Goal: Transaction & Acquisition: Download file/media

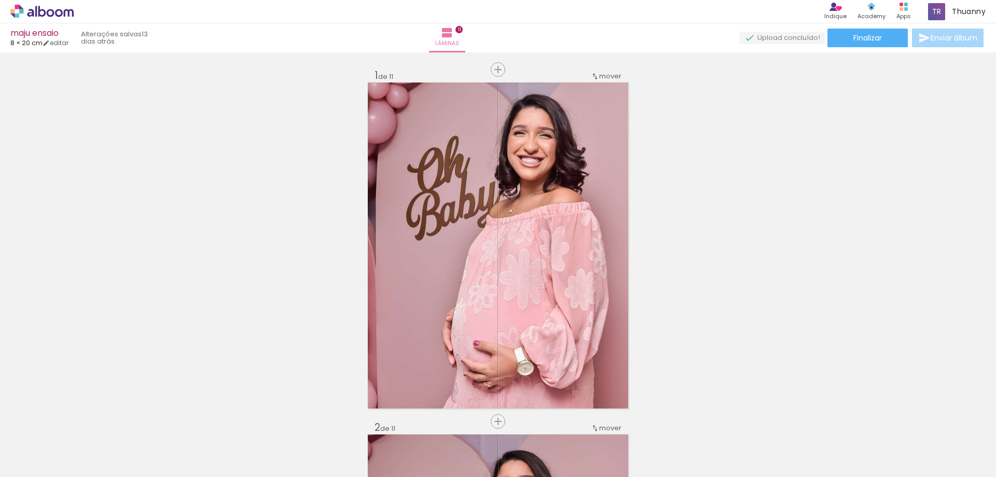
click at [85, 424] on iron-icon at bounding box center [81, 421] width 11 height 11
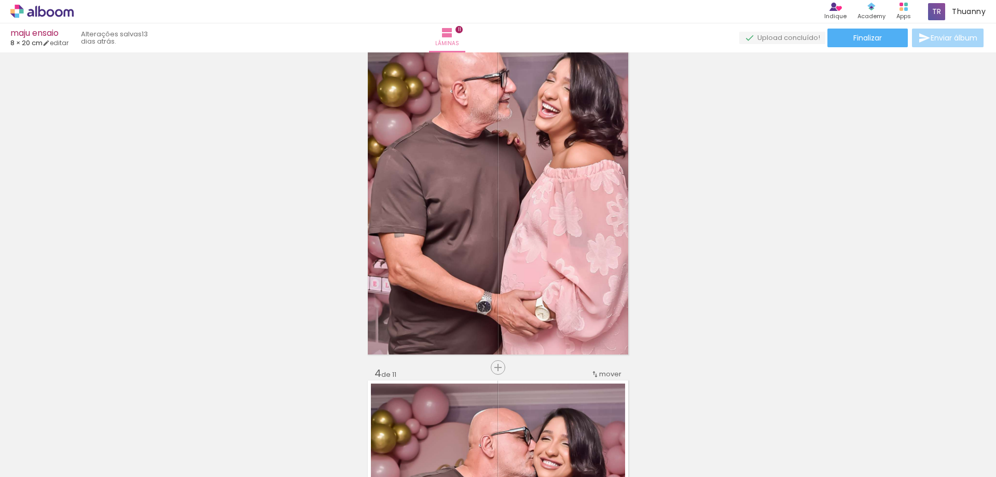
scroll to position [498, 0]
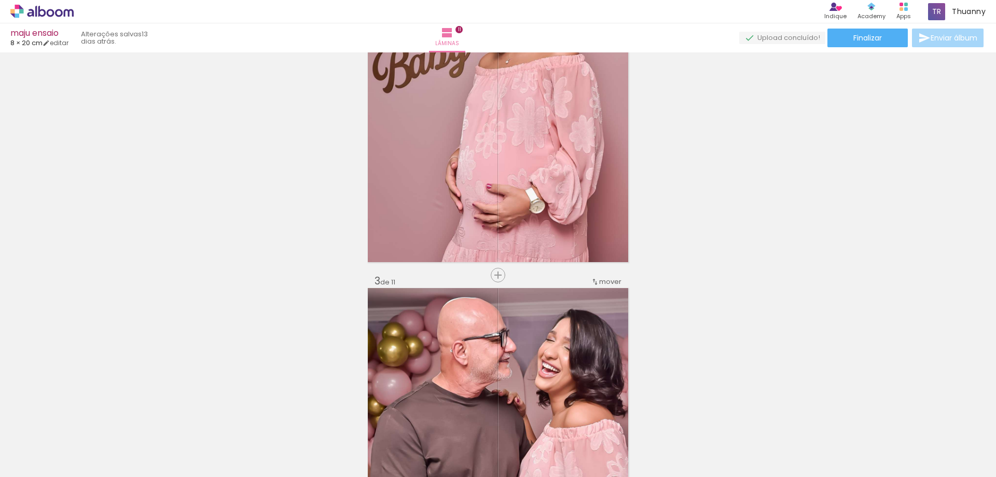
click at [83, 426] on paper-icon-button at bounding box center [81, 421] width 13 height 13
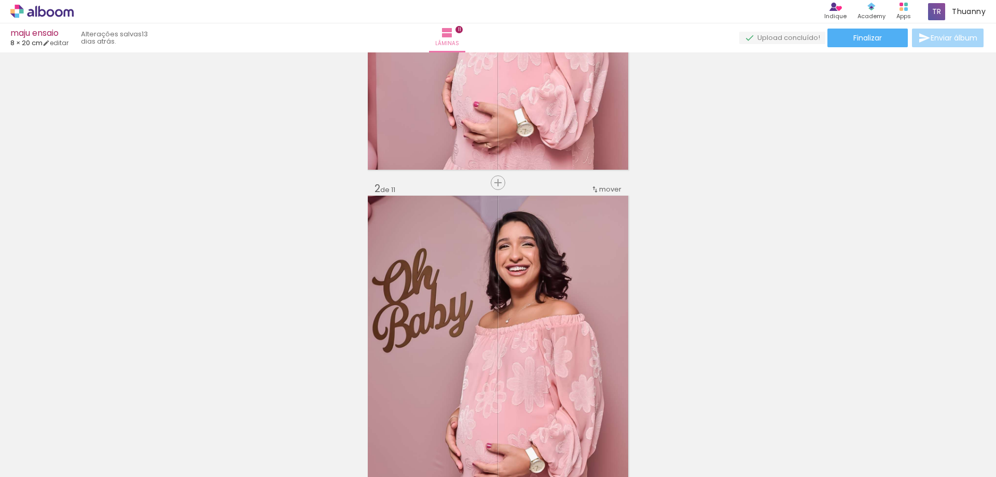
scroll to position [0, 0]
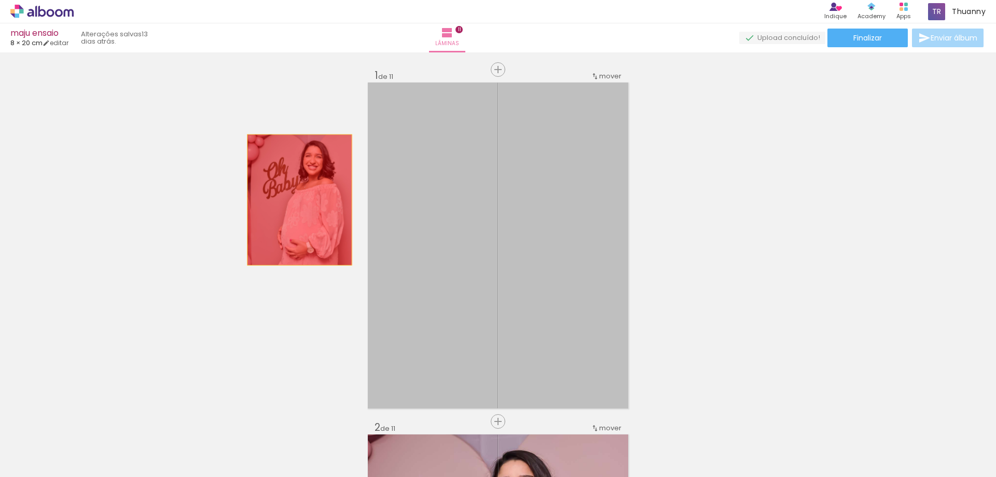
drag, startPoint x: 489, startPoint y: 192, endPoint x: 195, endPoint y: 208, distance: 295.1
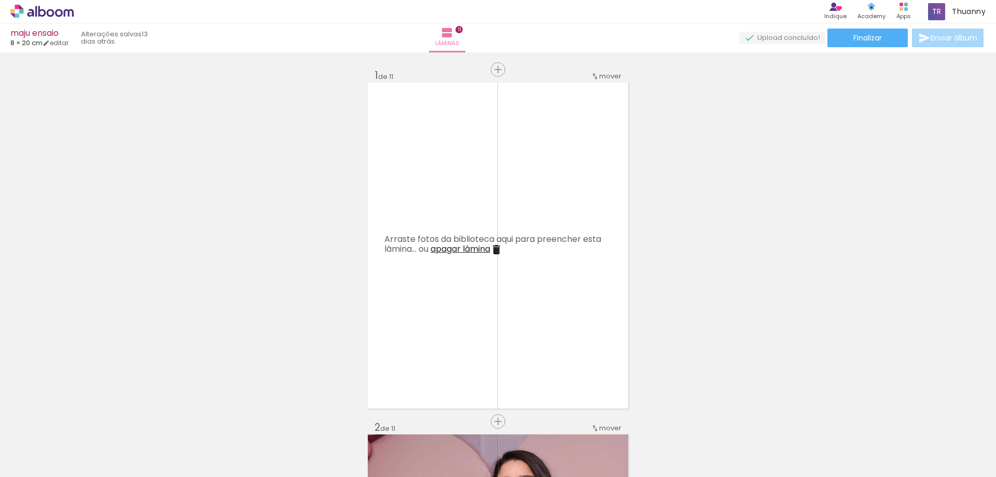
click at [501, 254] on iron-icon at bounding box center [496, 249] width 12 height 12
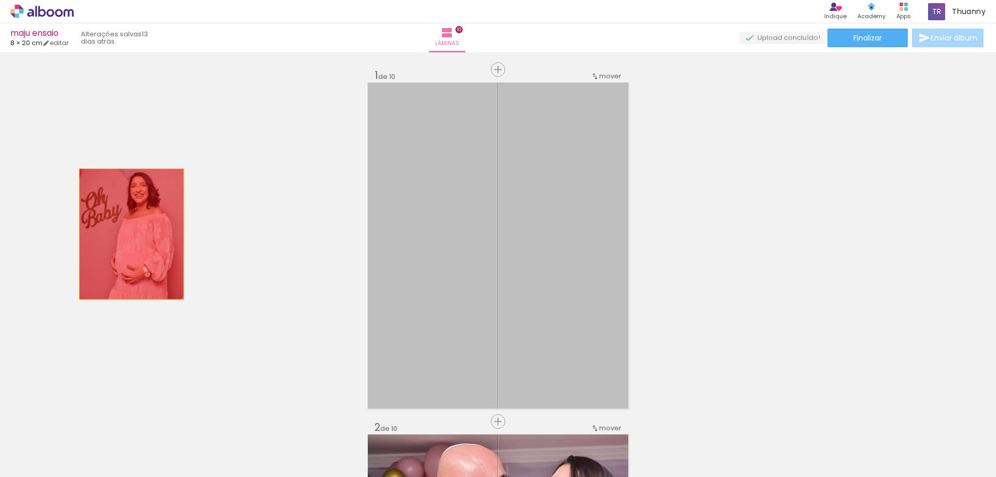
drag, startPoint x: 498, startPoint y: 251, endPoint x: 99, endPoint y: 233, distance: 399.3
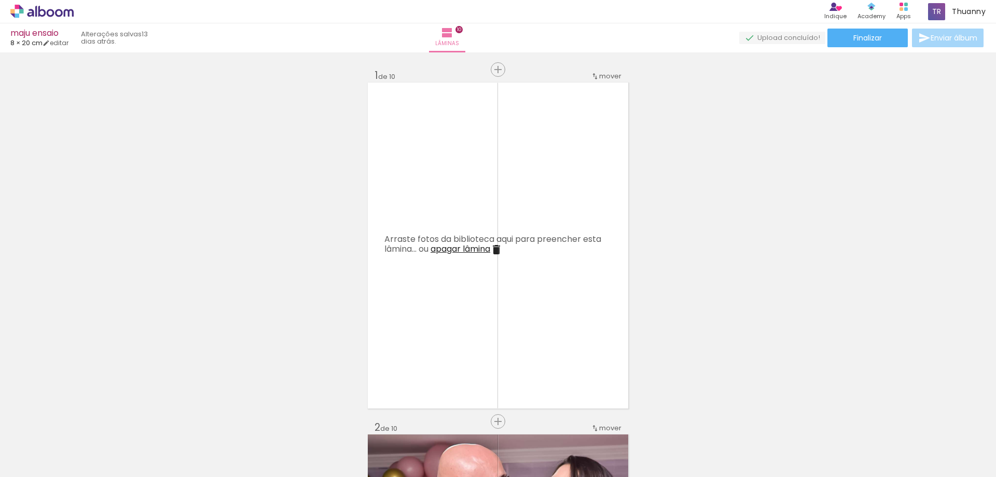
click at [499, 246] on iron-icon at bounding box center [496, 249] width 12 height 12
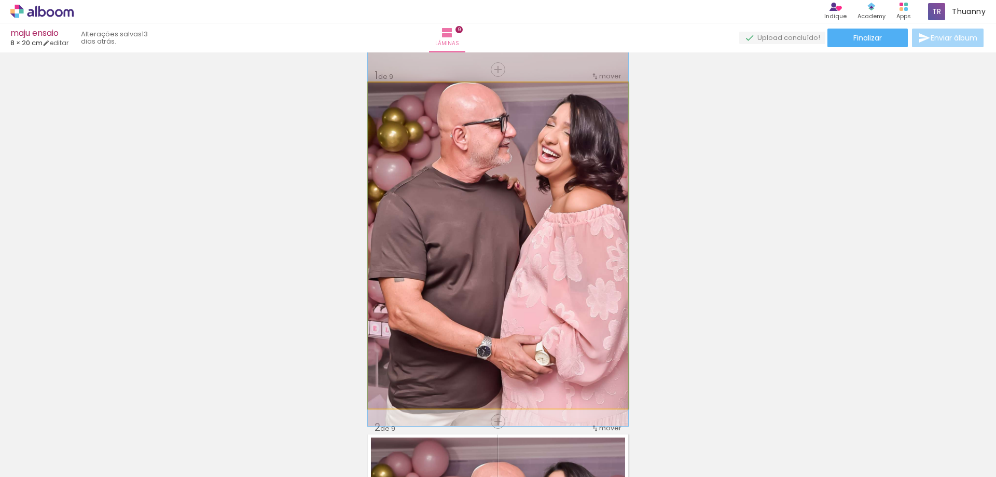
drag, startPoint x: 514, startPoint y: 258, endPoint x: 237, endPoint y: 251, distance: 277.1
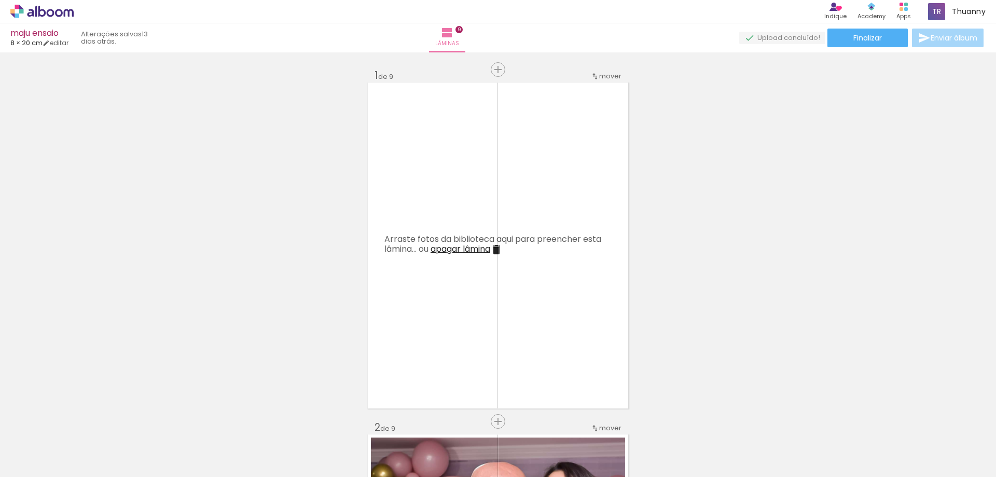
click at [496, 249] on iron-icon at bounding box center [496, 249] width 12 height 12
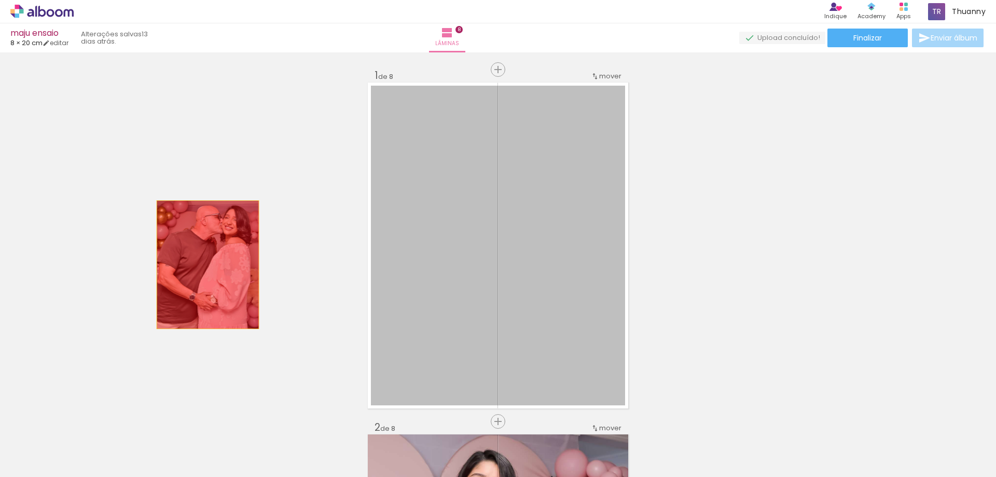
drag, startPoint x: 530, startPoint y: 275, endPoint x: 256, endPoint y: 275, distance: 273.4
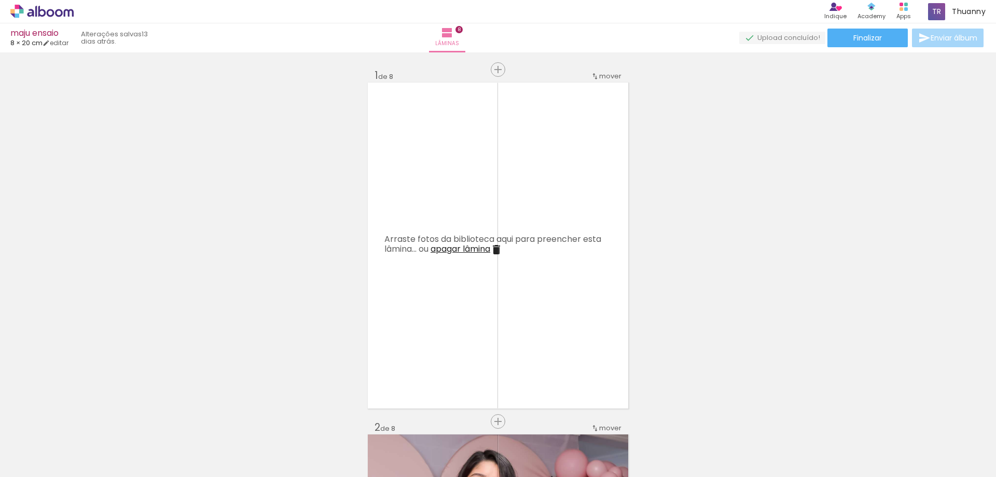
click at [499, 248] on iron-icon at bounding box center [496, 249] width 12 height 12
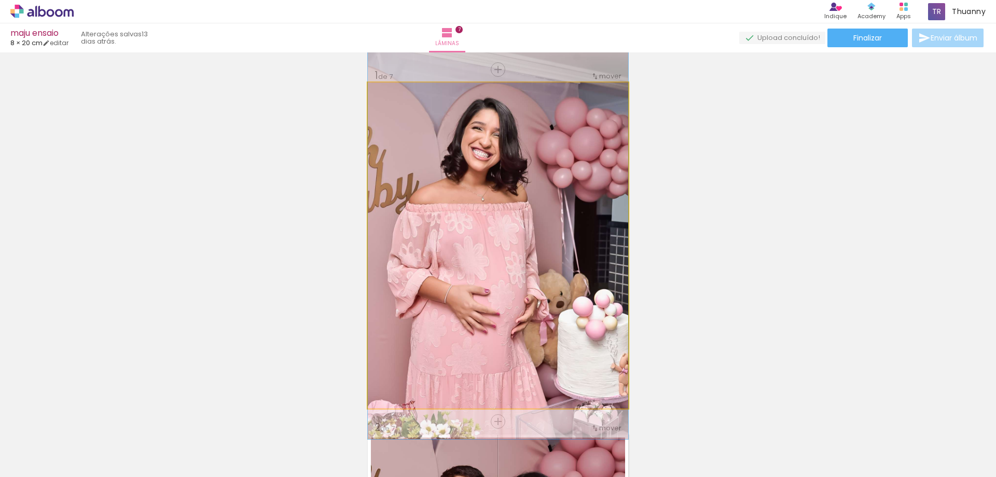
drag, startPoint x: 533, startPoint y: 264, endPoint x: 241, endPoint y: 252, distance: 292.3
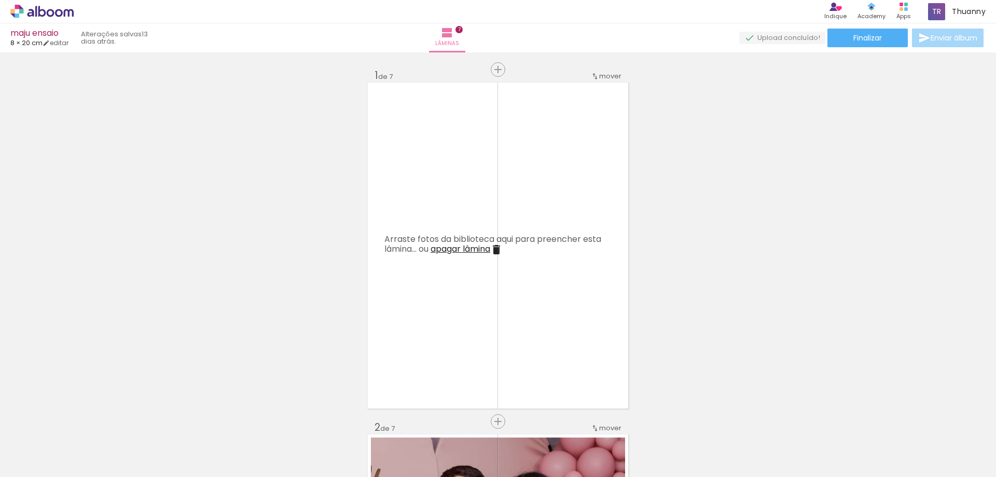
click at [497, 247] on iron-icon at bounding box center [496, 249] width 12 height 12
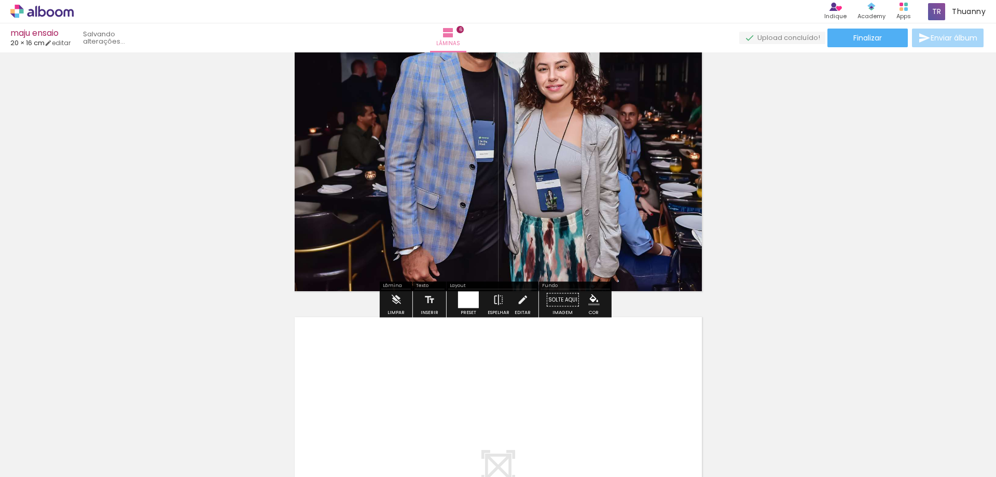
scroll to position [1928, 0]
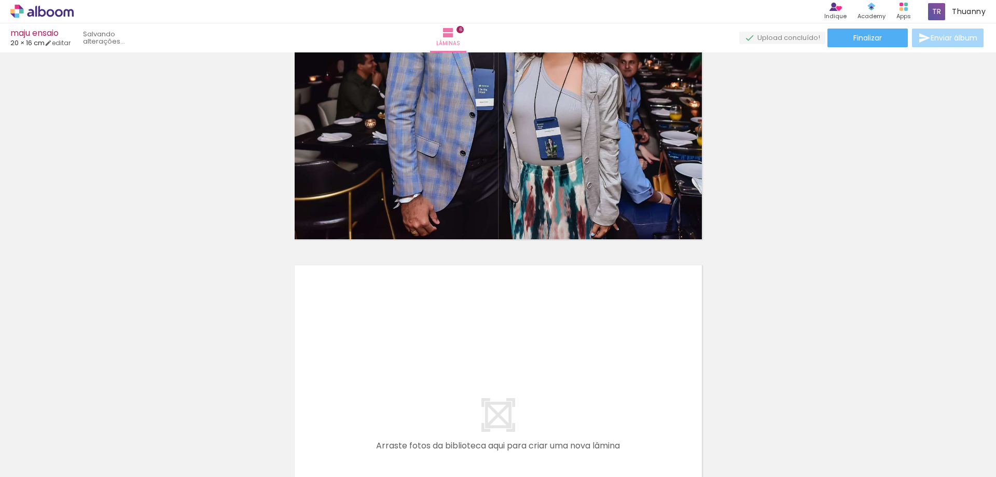
click at [15, 460] on iron-icon at bounding box center [15, 463] width 12 height 12
click at [0, 0] on input "file" at bounding box center [0, 0] width 0 height 0
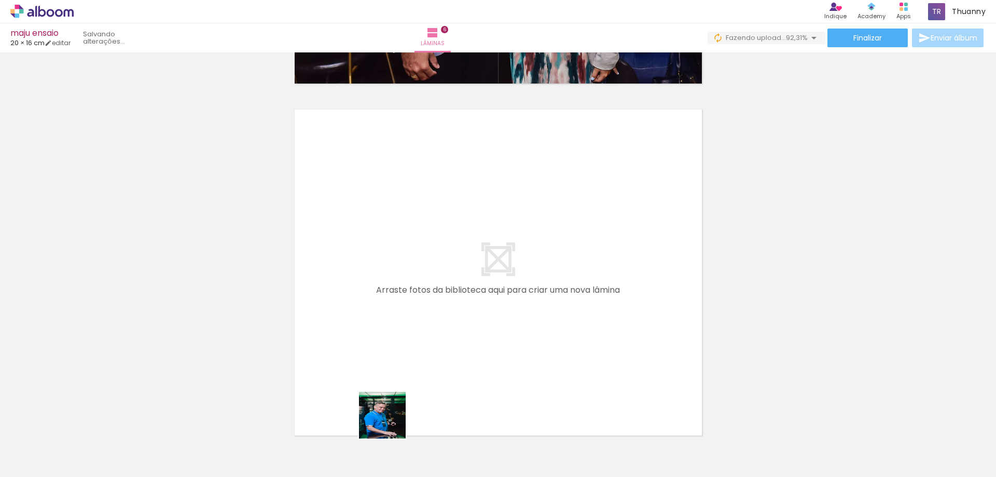
drag, startPoint x: 390, startPoint y: 423, endPoint x: 827, endPoint y: 432, distance: 437.5
click at [379, 322] on quentale-workspace at bounding box center [498, 238] width 996 height 477
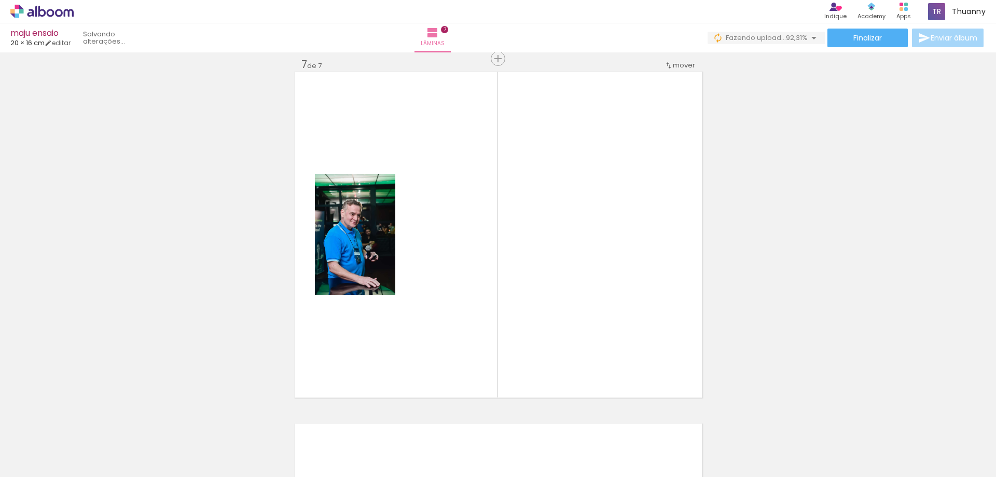
scroll to position [2124, 0]
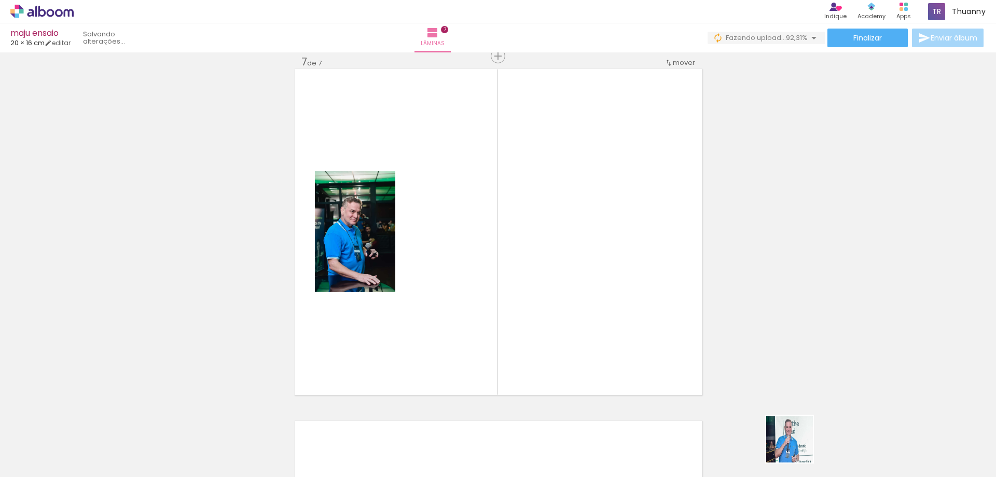
drag, startPoint x: 797, startPoint y: 447, endPoint x: 448, endPoint y: 325, distance: 369.8
click at [438, 314] on quentale-workspace at bounding box center [498, 238] width 996 height 477
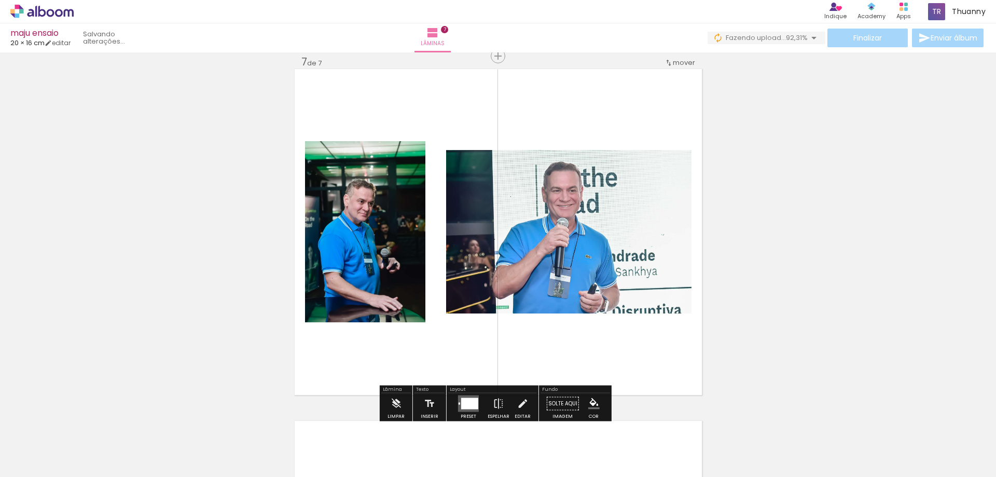
drag, startPoint x: 473, startPoint y: 402, endPoint x: 780, endPoint y: 384, distance: 307.6
click at [476, 402] on quentale-layouter at bounding box center [468, 403] width 21 height 17
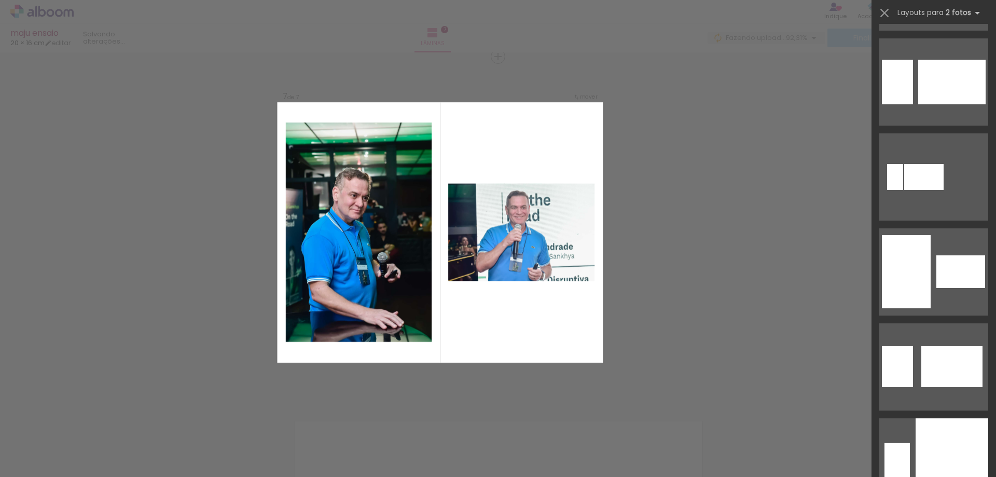
scroll to position [1349, 0]
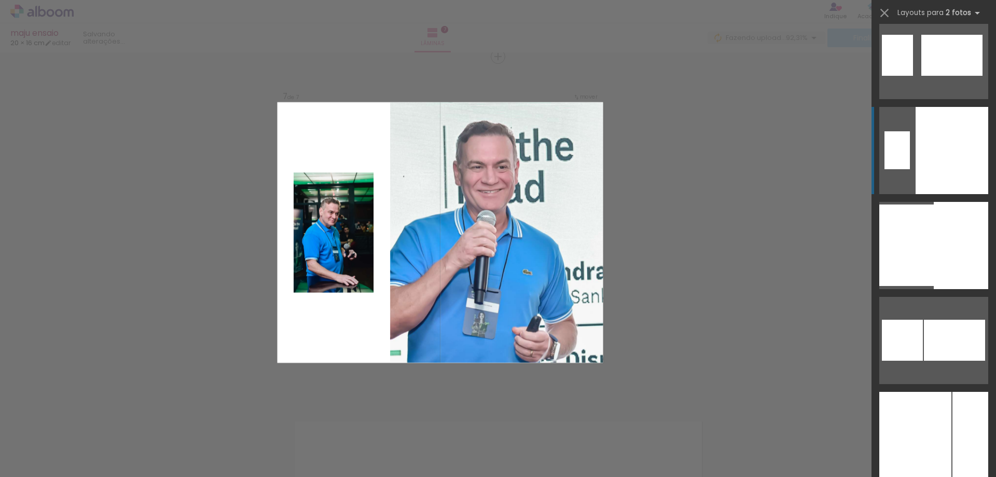
click at [921, 76] on div at bounding box center [951, 55] width 61 height 41
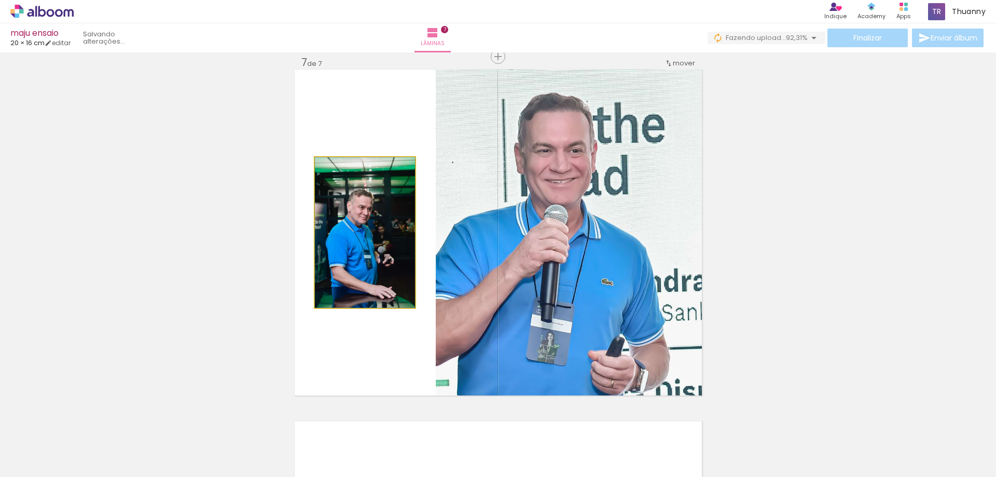
drag, startPoint x: 361, startPoint y: 247, endPoint x: 537, endPoint y: 240, distance: 176.0
click at [0, 0] on slot at bounding box center [0, 0] width 0 height 0
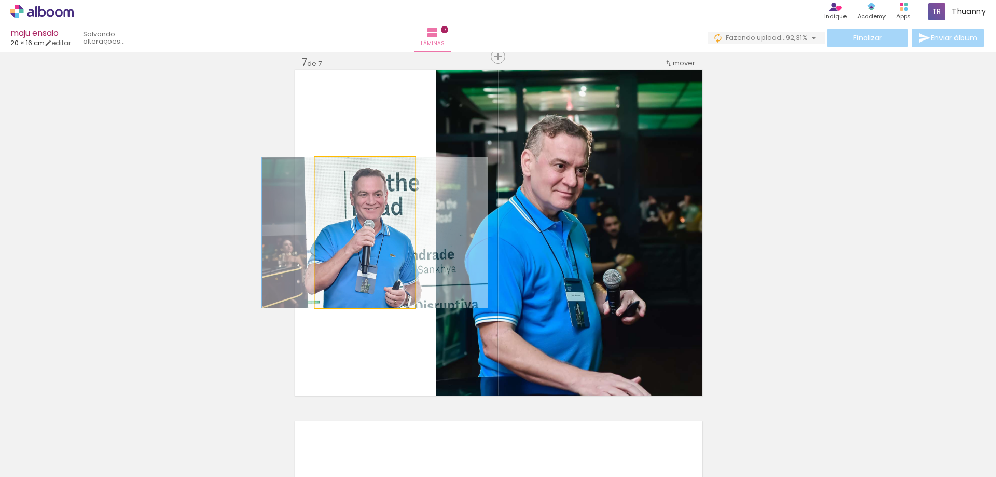
drag, startPoint x: 368, startPoint y: 256, endPoint x: 378, endPoint y: 251, distance: 11.1
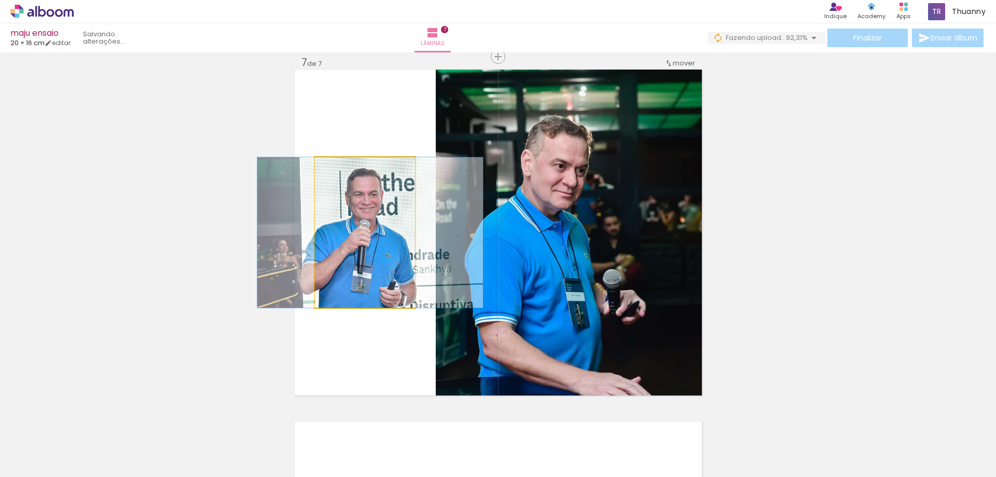
drag, startPoint x: 374, startPoint y: 251, endPoint x: 367, endPoint y: 251, distance: 6.8
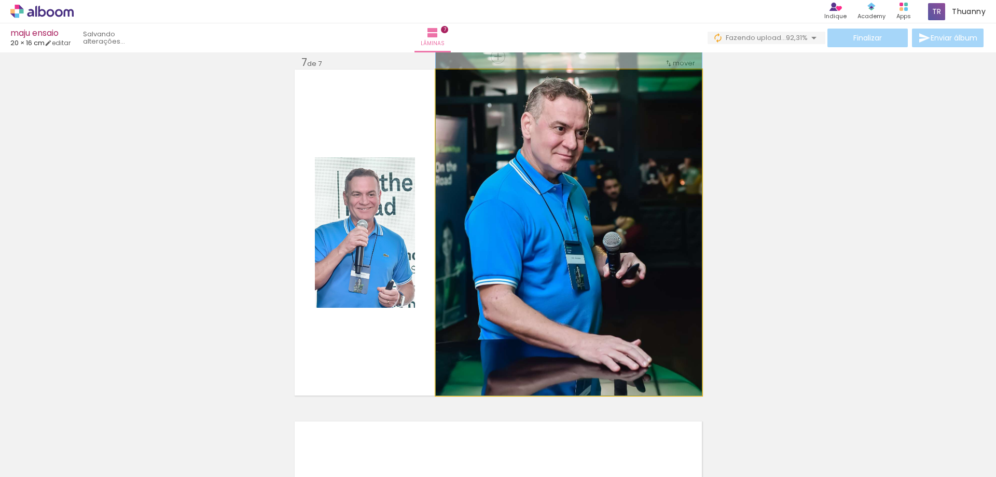
drag, startPoint x: 589, startPoint y: 313, endPoint x: 604, endPoint y: 271, distance: 45.0
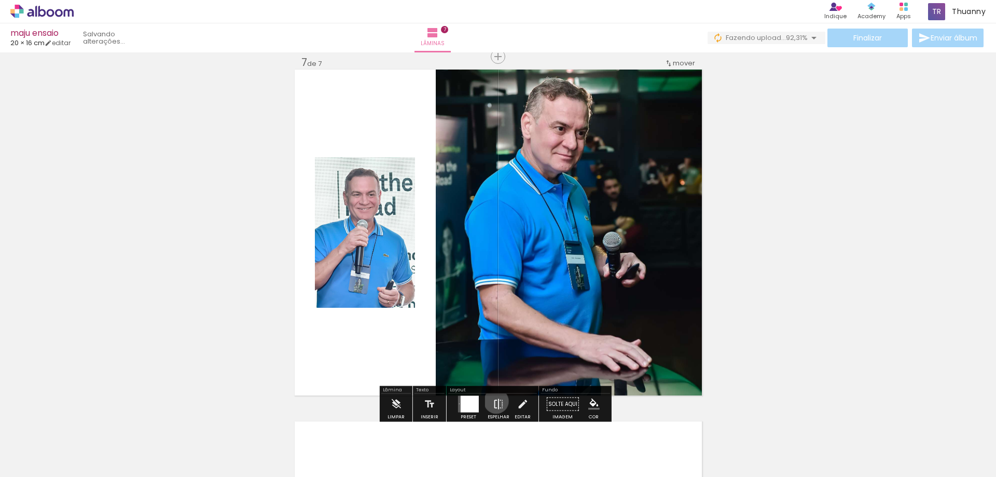
click at [494, 401] on iron-icon at bounding box center [498, 404] width 11 height 21
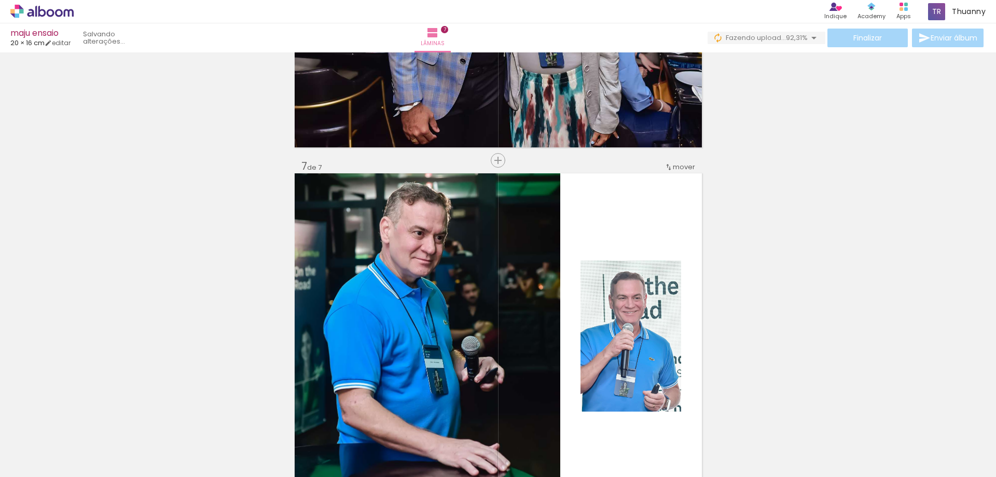
scroll to position [2175, 0]
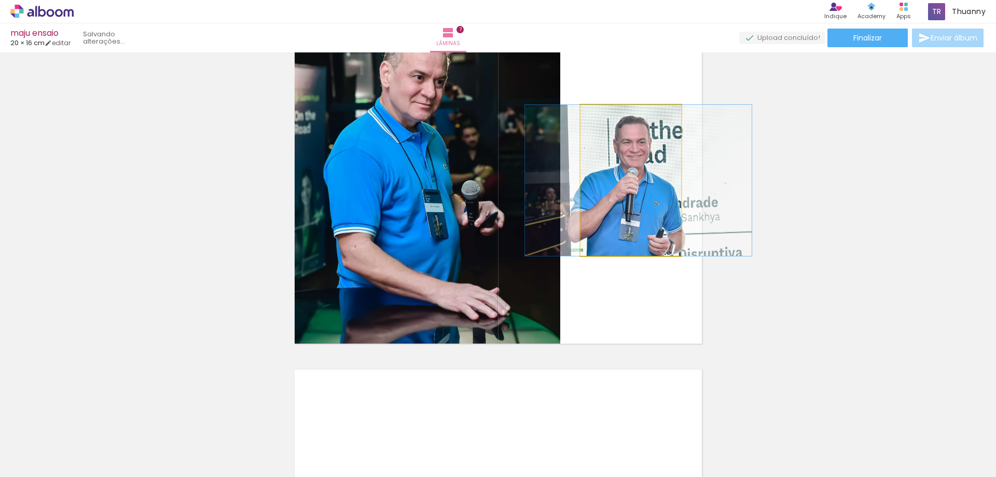
drag, startPoint x: 611, startPoint y: 224, endPoint x: 616, endPoint y: 224, distance: 5.7
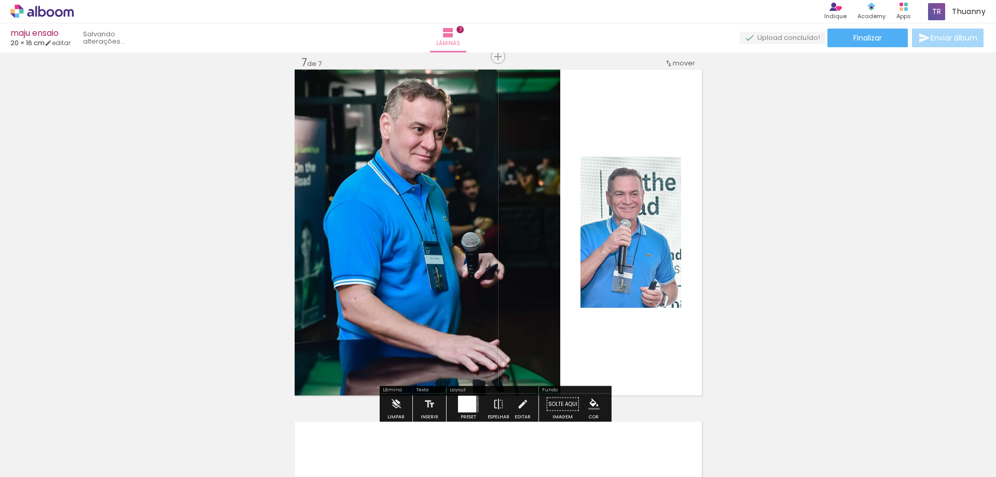
scroll to position [2331, 0]
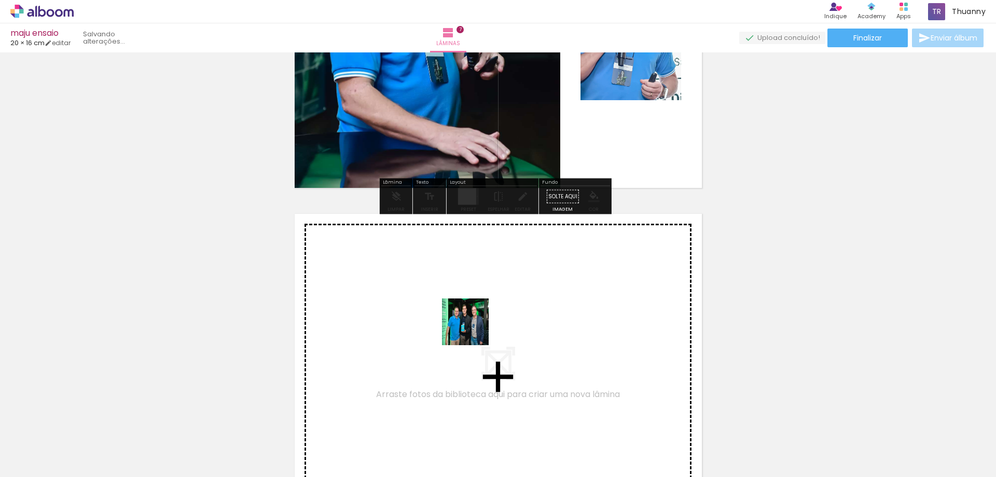
drag, startPoint x: 582, startPoint y: 454, endPoint x: 460, endPoint y: 312, distance: 187.3
click at [460, 312] on quentale-workspace at bounding box center [498, 238] width 996 height 477
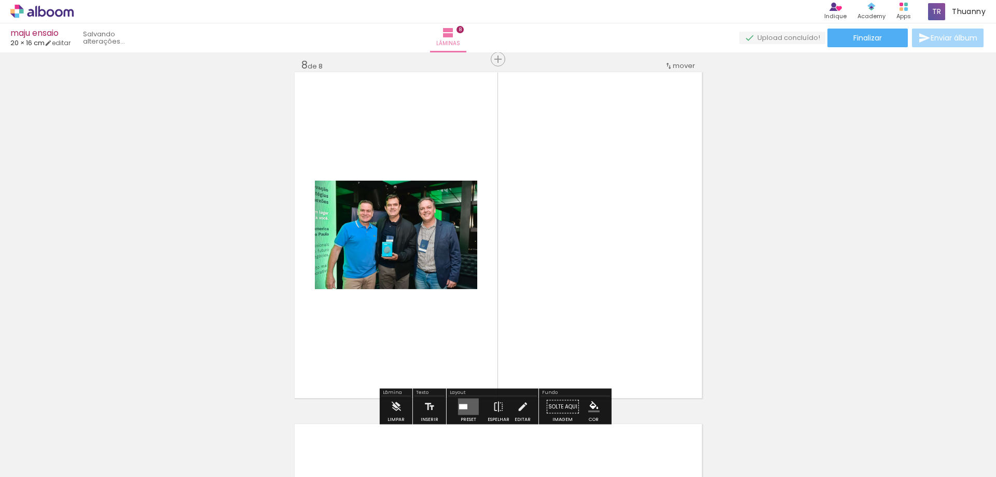
scroll to position [2476, 0]
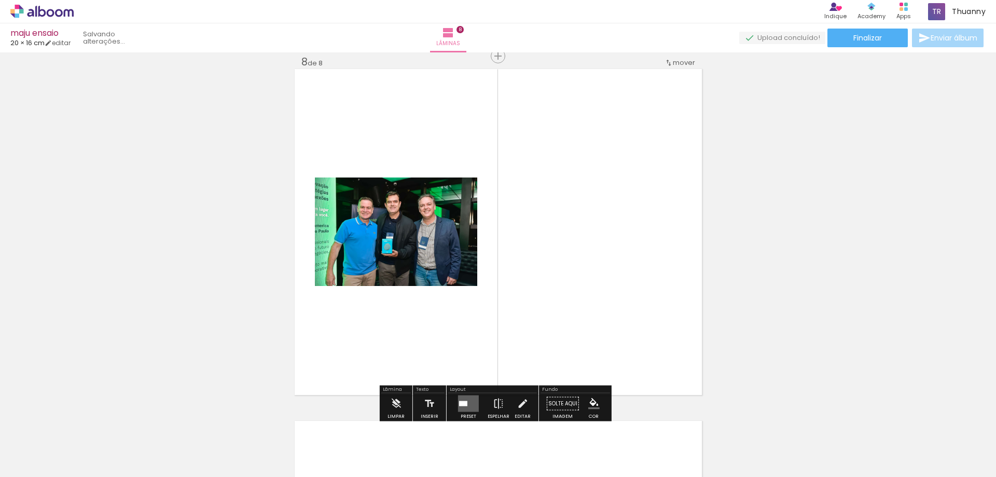
click at [462, 393] on div at bounding box center [468, 403] width 28 height 21
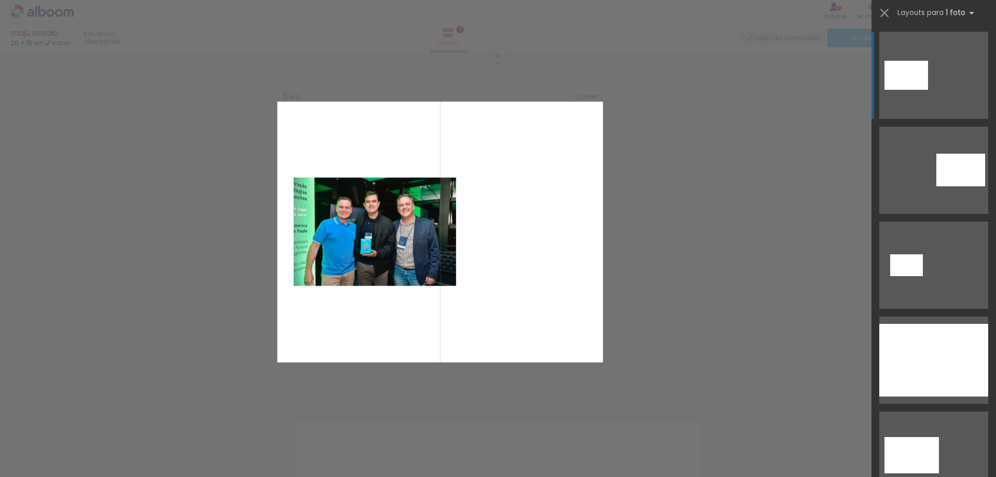
scroll to position [156, 0]
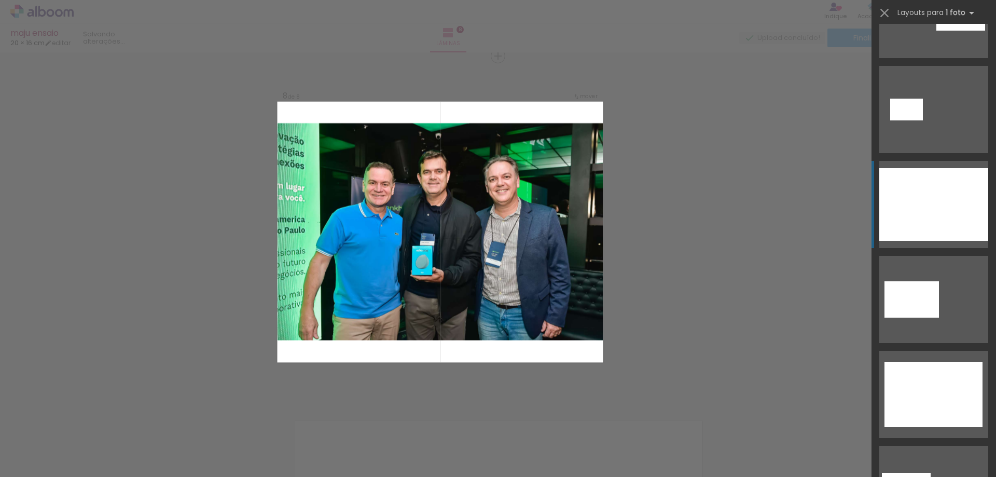
click at [919, 281] on div at bounding box center [912, 299] width 54 height 36
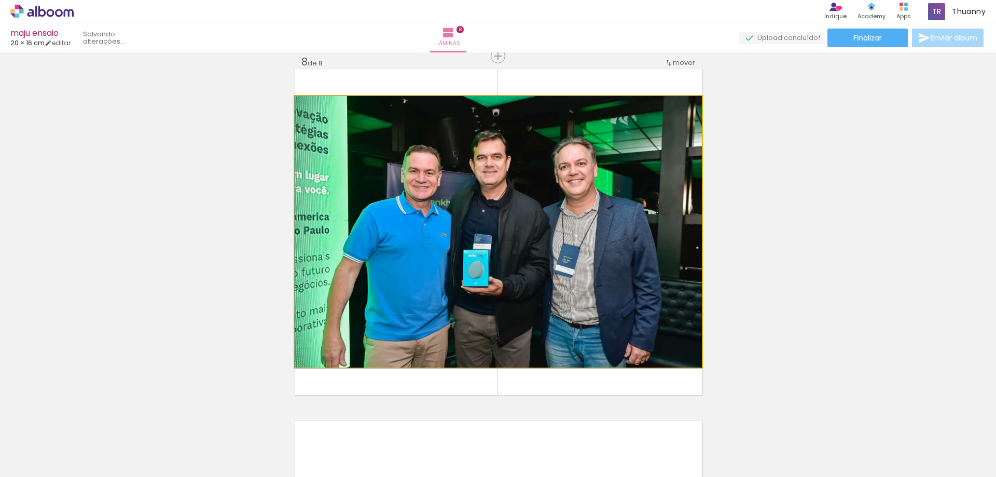
drag, startPoint x: 619, startPoint y: 253, endPoint x: 628, endPoint y: 256, distance: 8.9
drag, startPoint x: 613, startPoint y: 266, endPoint x: 611, endPoint y: 255, distance: 11.1
drag, startPoint x: 377, startPoint y: 225, endPoint x: 376, endPoint y: 206, distance: 18.7
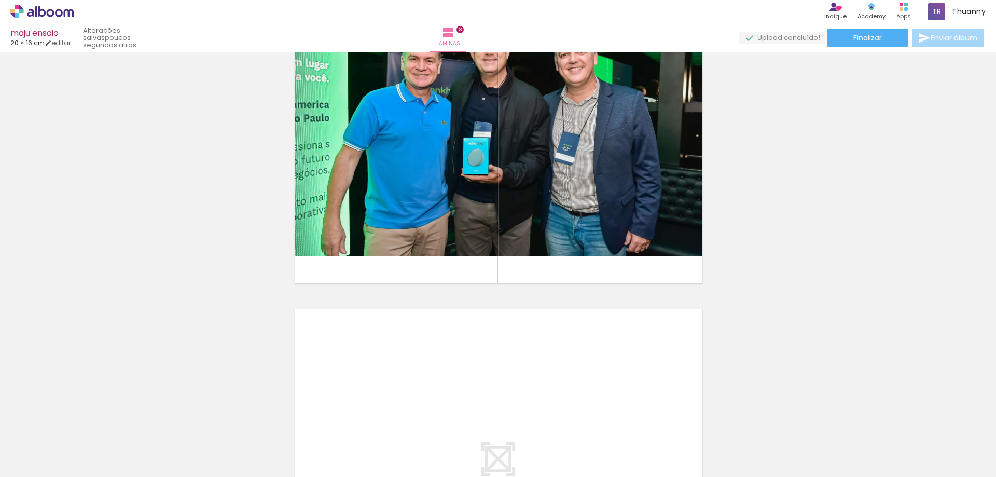
scroll to position [2691, 0]
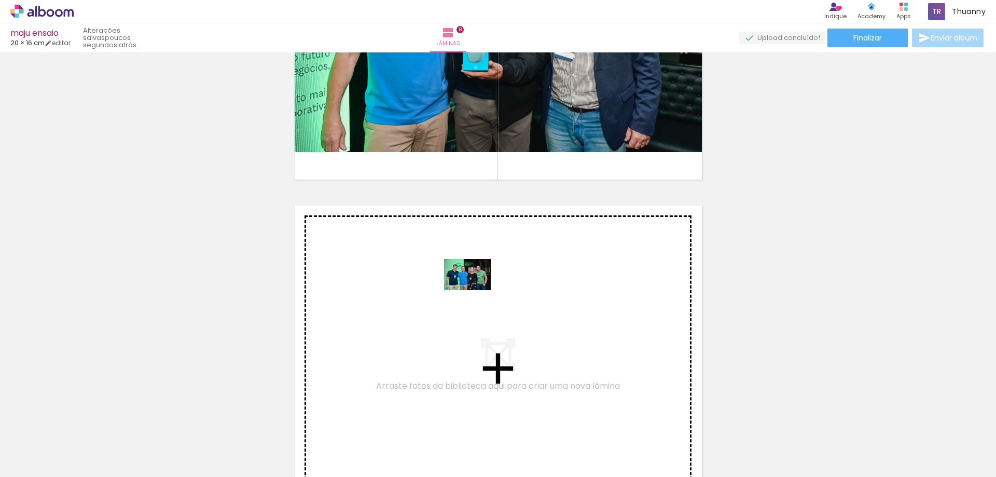
drag, startPoint x: 513, startPoint y: 450, endPoint x: 475, endPoint y: 290, distance: 164.7
click at [475, 290] on quentale-workspace at bounding box center [498, 238] width 996 height 477
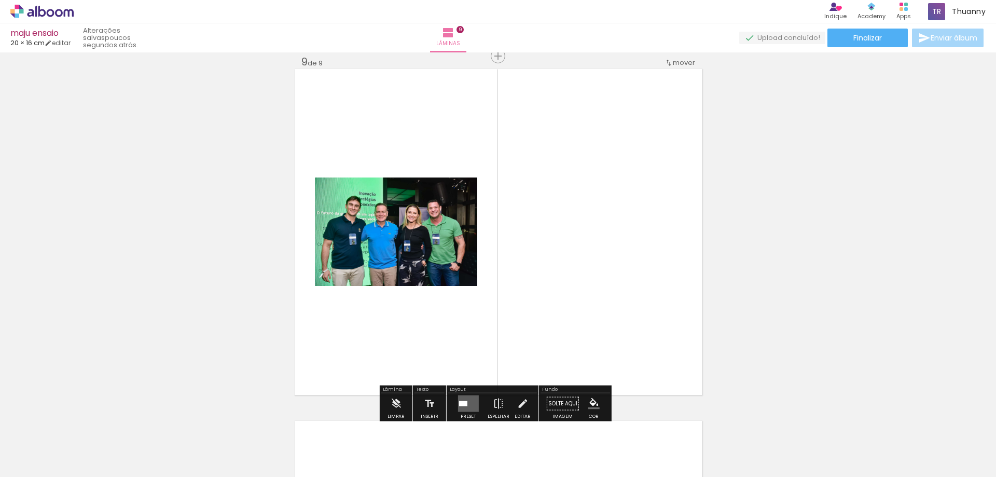
scroll to position [2879, 0]
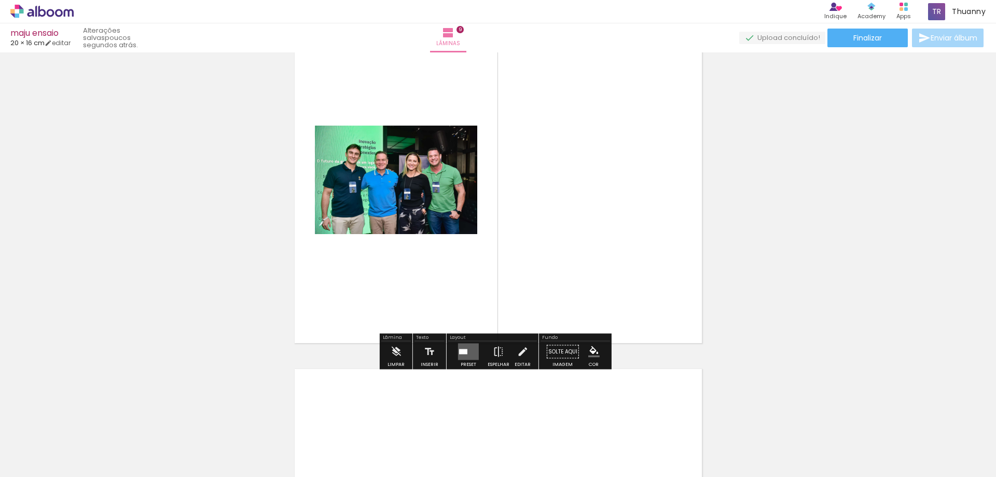
click at [468, 346] on quentale-layouter at bounding box center [468, 351] width 21 height 17
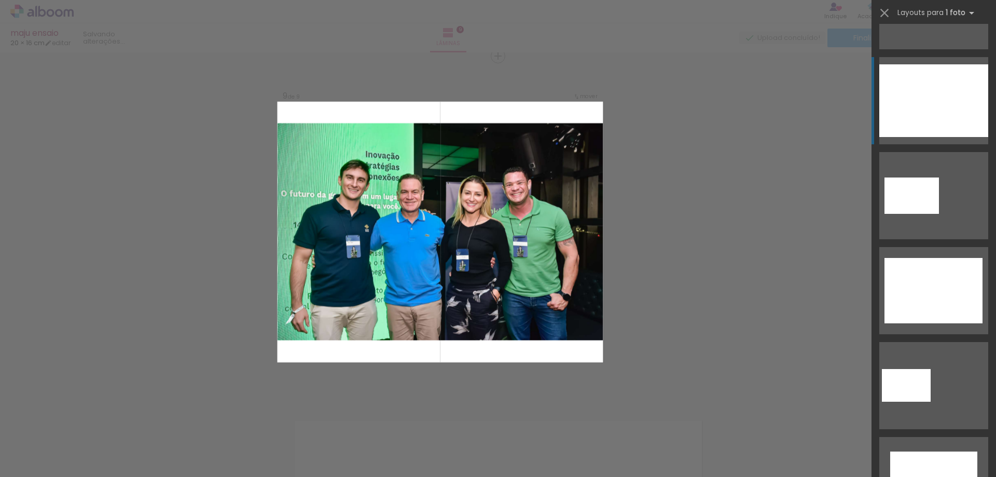
scroll to position [52, 0]
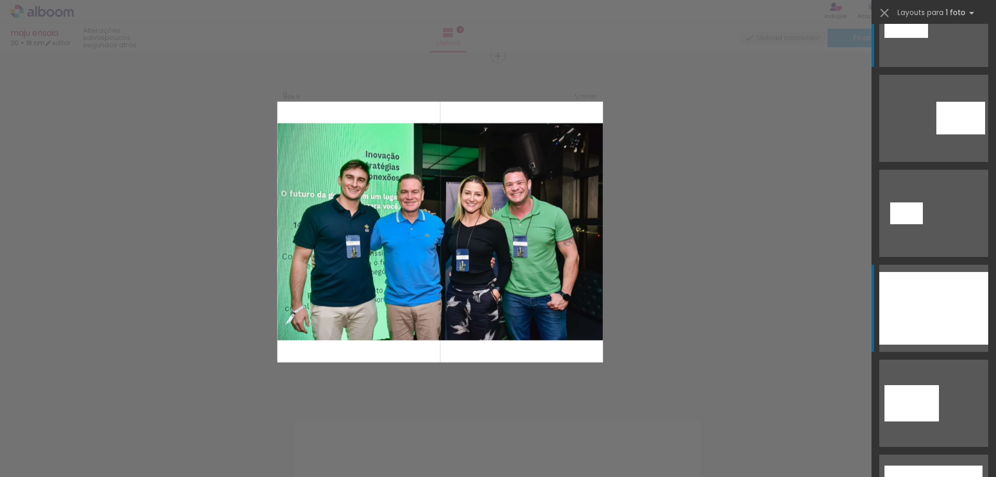
click at [919, 385] on div at bounding box center [912, 403] width 54 height 36
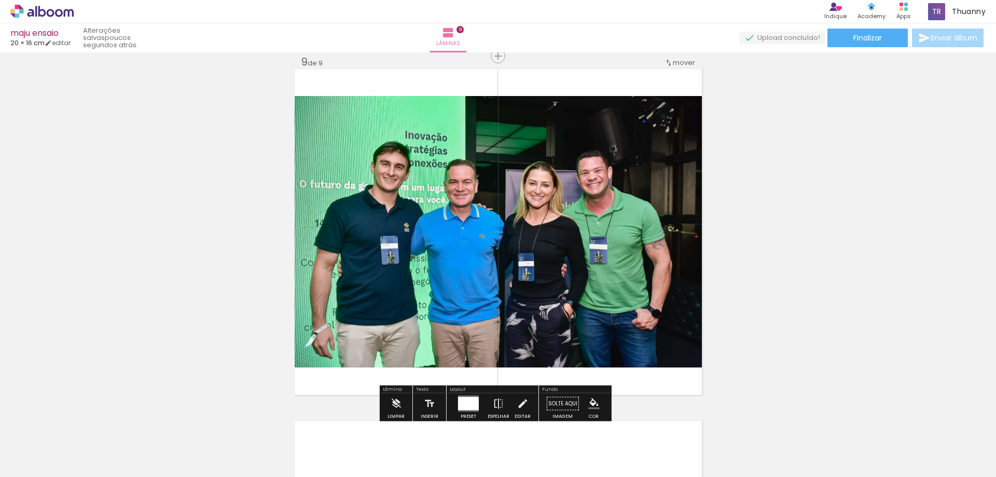
scroll to position [3035, 0]
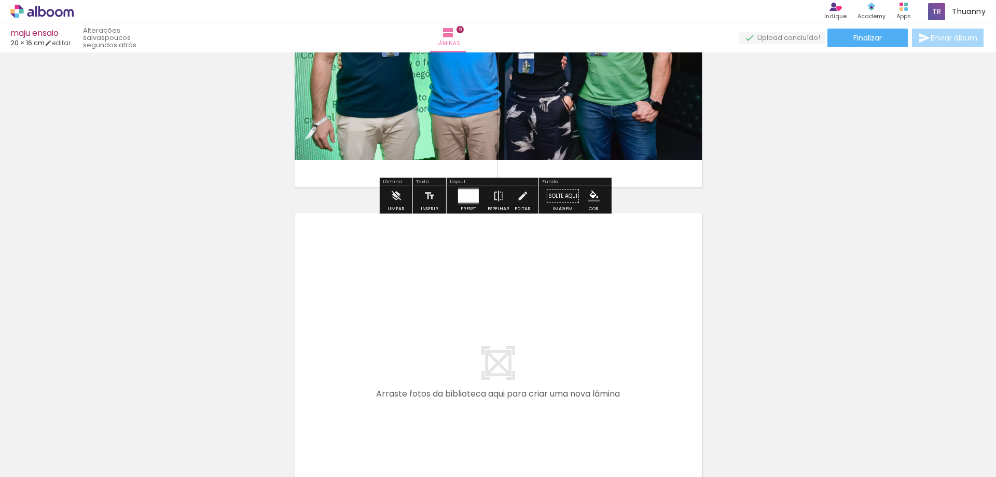
drag, startPoint x: 752, startPoint y: 438, endPoint x: 509, endPoint y: 321, distance: 269.4
click at [509, 321] on quentale-workspace at bounding box center [498, 238] width 996 height 477
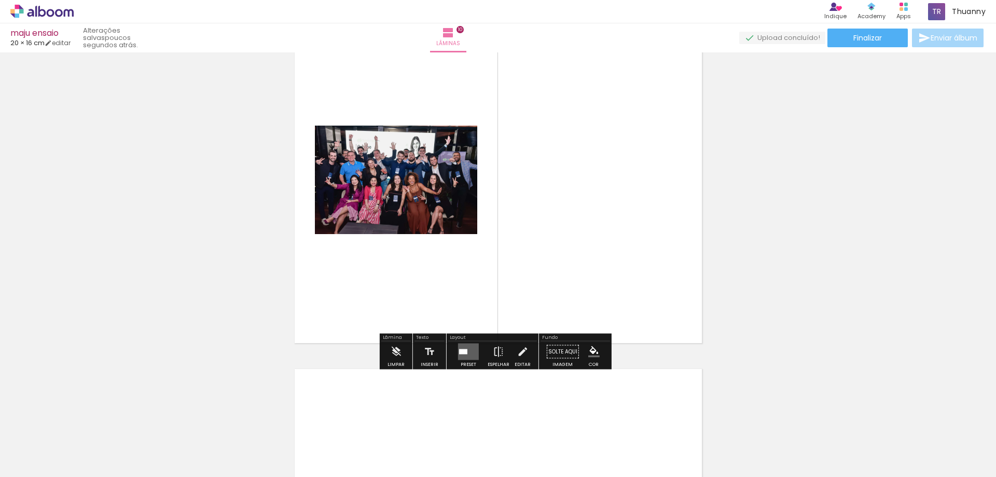
scroll to position [3283, 0]
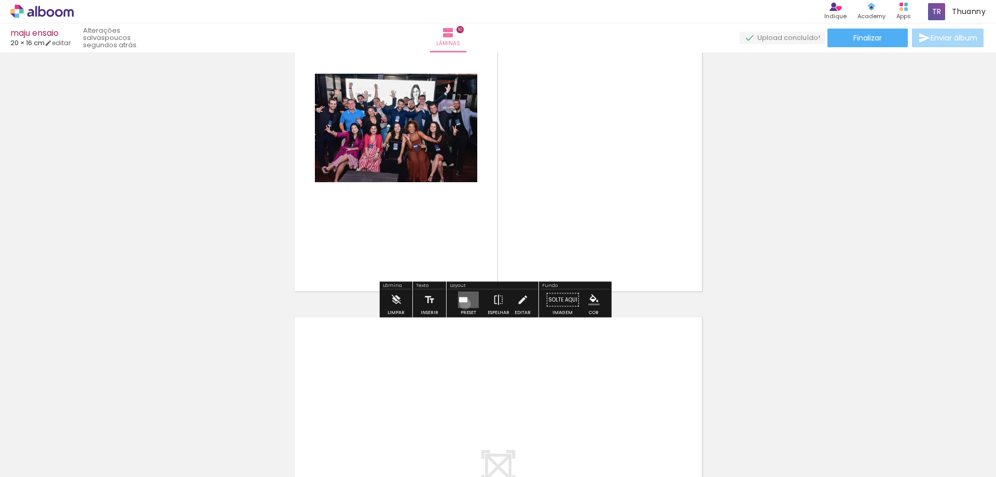
click at [463, 304] on quentale-layouter at bounding box center [468, 300] width 21 height 17
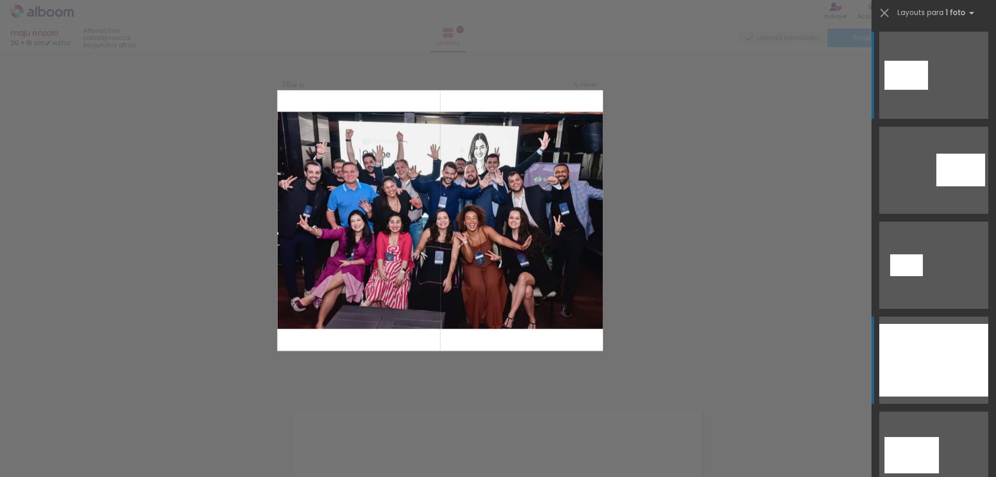
scroll to position [3179, 0]
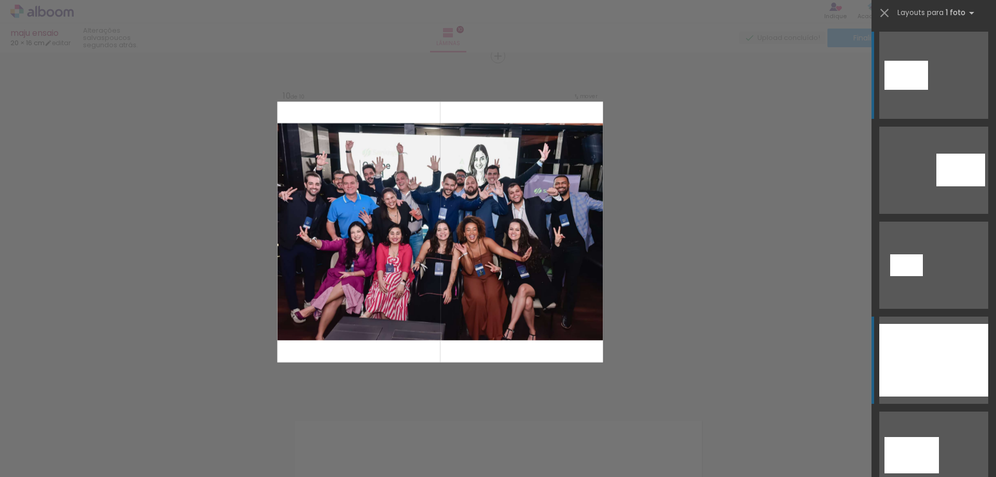
click at [939, 437] on div at bounding box center [912, 455] width 54 height 36
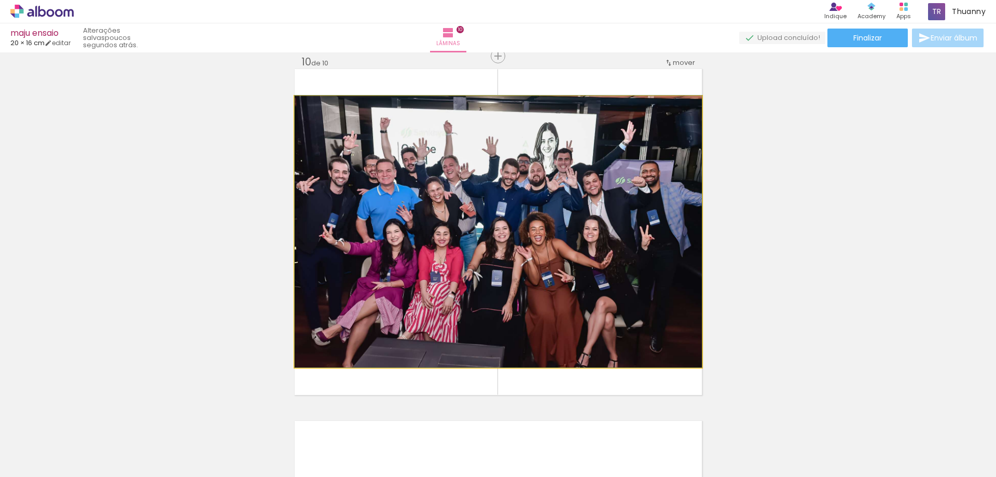
drag, startPoint x: 561, startPoint y: 313, endPoint x: 483, endPoint y: 309, distance: 78.4
drag, startPoint x: 520, startPoint y: 305, endPoint x: 588, endPoint y: 302, distance: 67.5
drag, startPoint x: 588, startPoint y: 301, endPoint x: 481, endPoint y: 279, distance: 109.8
drag, startPoint x: 480, startPoint y: 279, endPoint x: 474, endPoint y: 236, distance: 44.1
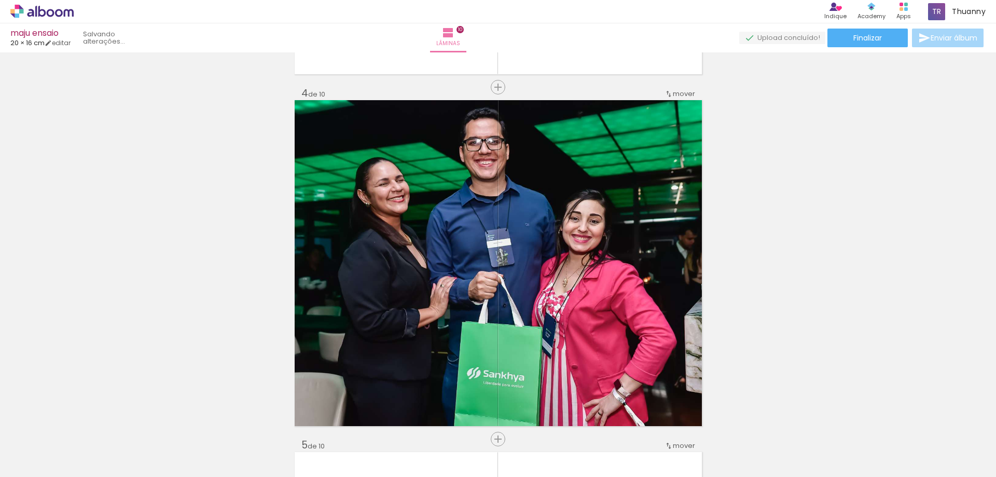
scroll to position [830, 0]
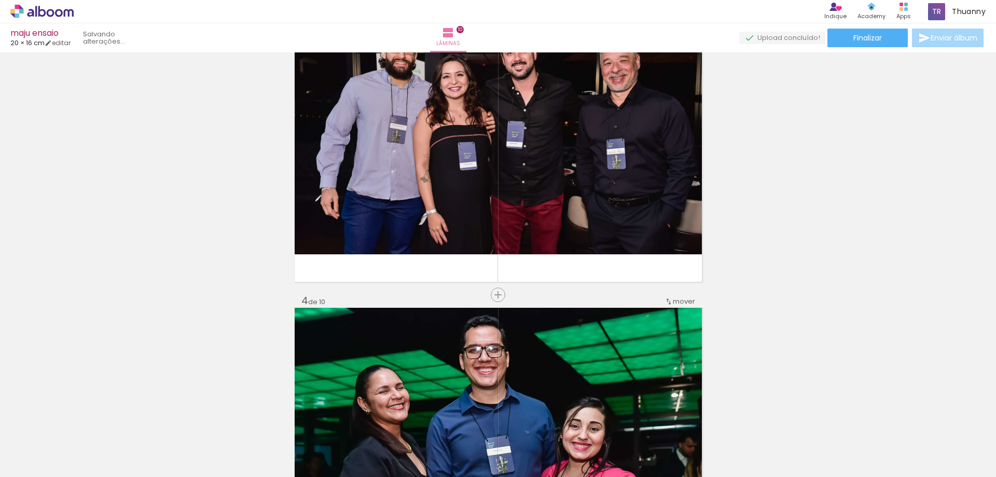
click at [674, 301] on span "mover" at bounding box center [684, 301] width 22 height 10
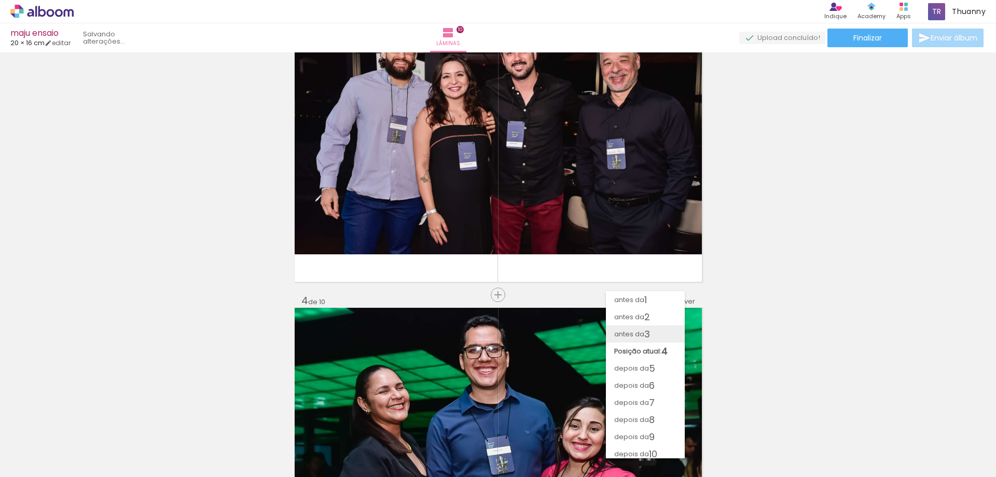
click at [648, 335] on span "3" at bounding box center [647, 333] width 6 height 17
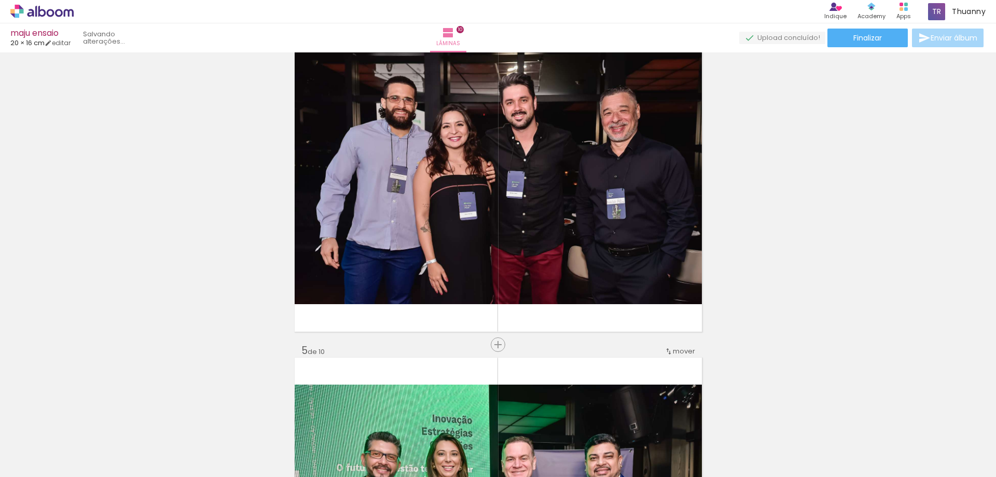
scroll to position [1340, 0]
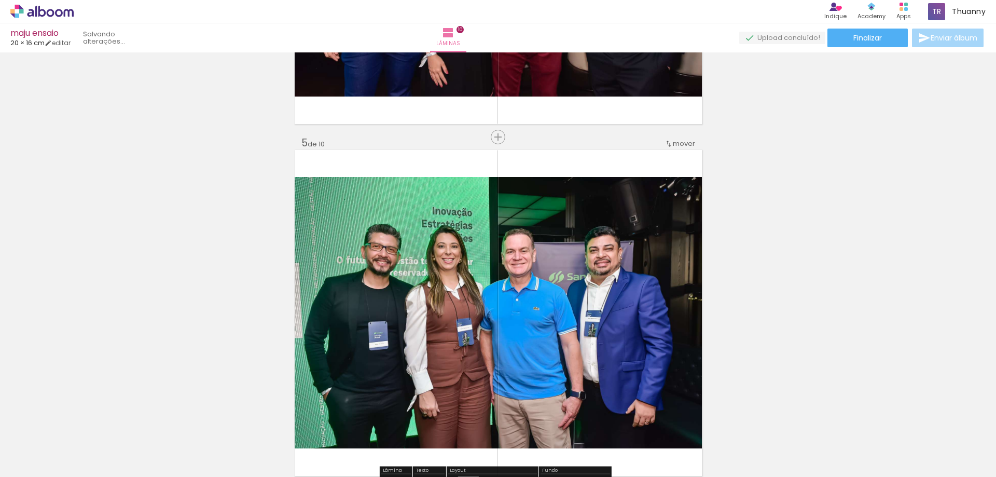
click at [674, 143] on span "mover" at bounding box center [684, 144] width 22 height 10
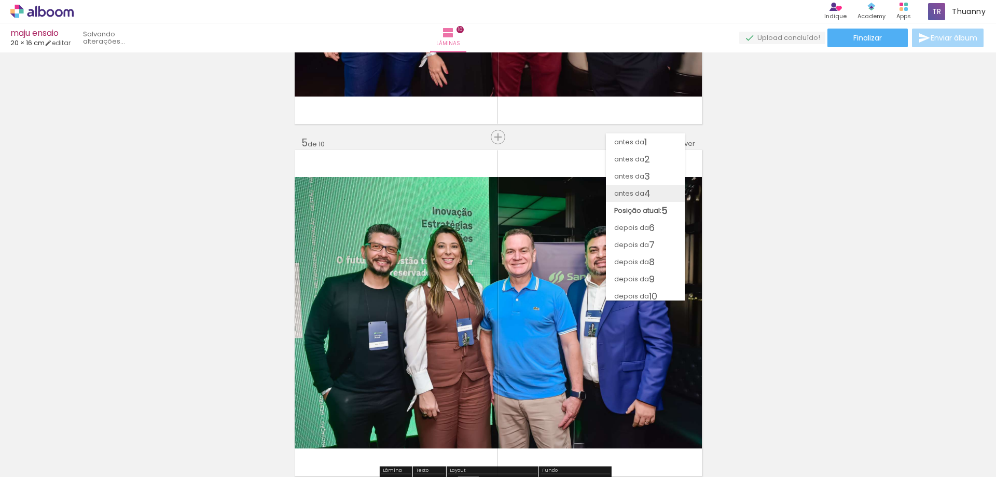
click at [649, 193] on span "4" at bounding box center [647, 193] width 6 height 17
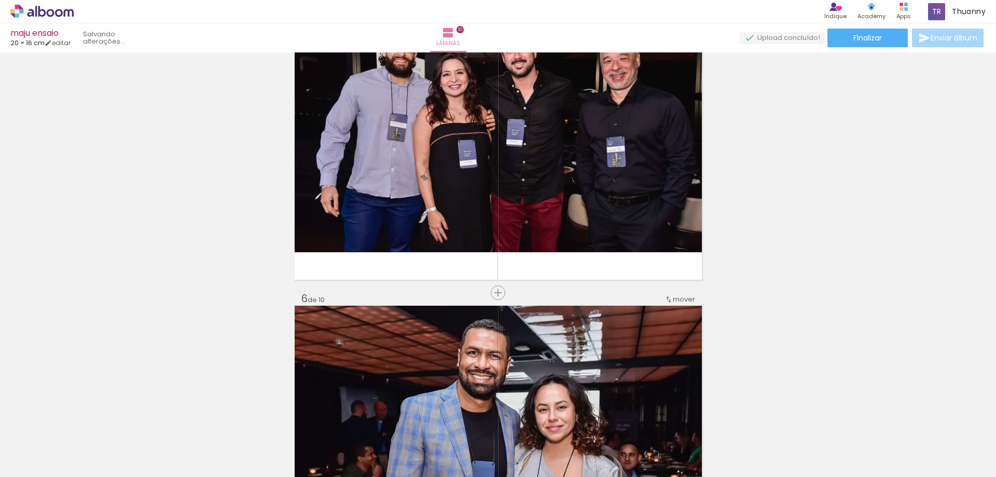
scroll to position [1484, 0]
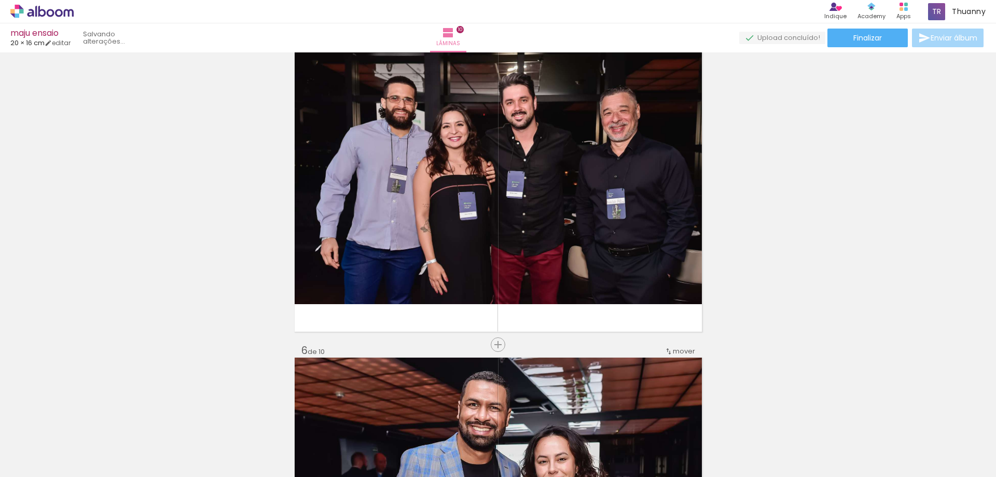
click at [677, 350] on span "mover" at bounding box center [684, 351] width 22 height 10
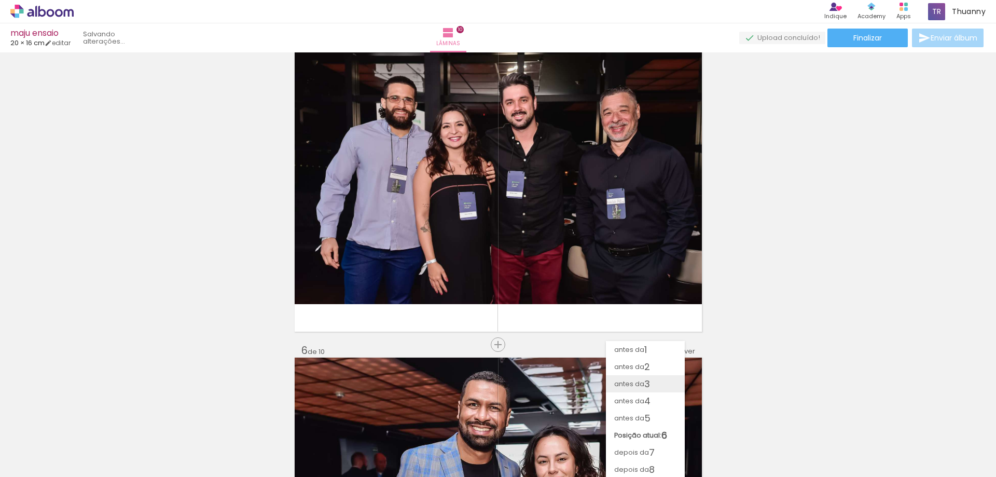
scroll to position [4, 0]
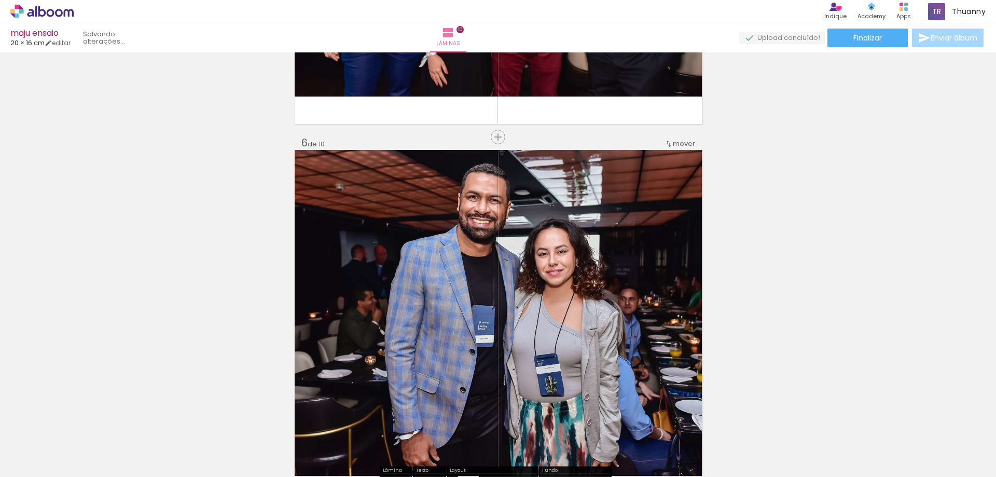
scroll to position [1639, 0]
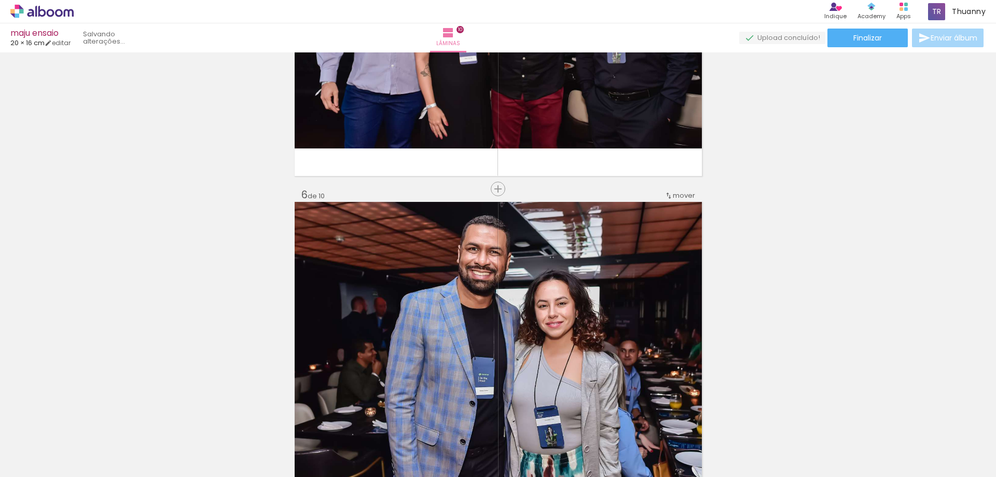
click at [681, 195] on span "mover" at bounding box center [684, 195] width 22 height 10
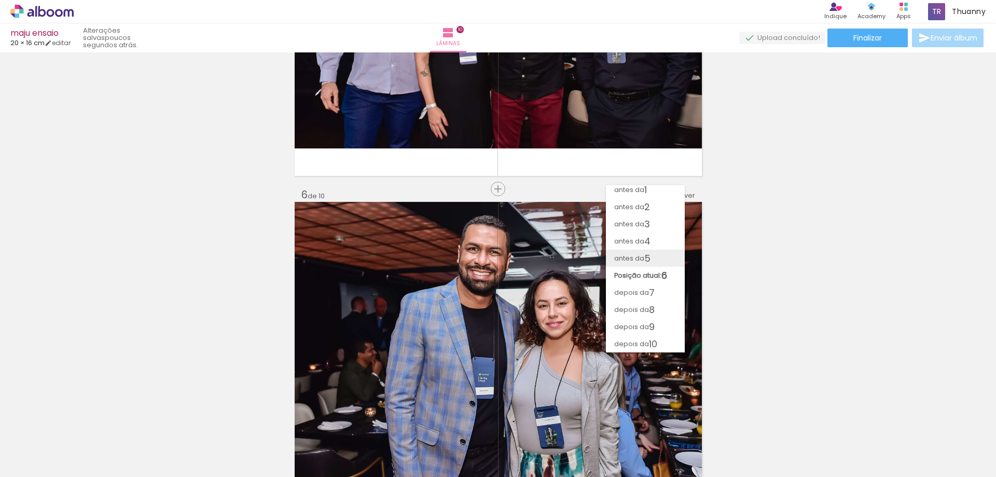
click at [651, 254] on span "5" at bounding box center [647, 258] width 6 height 17
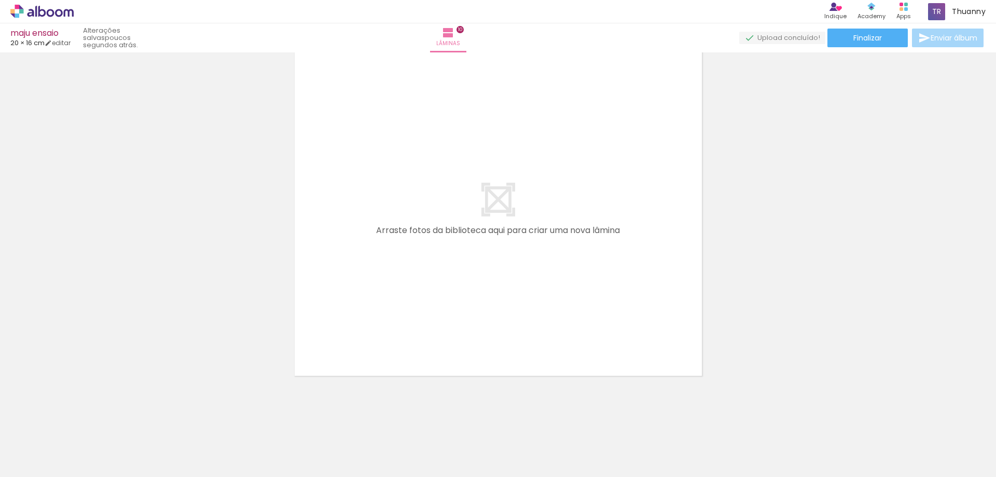
scroll to position [3239, 0]
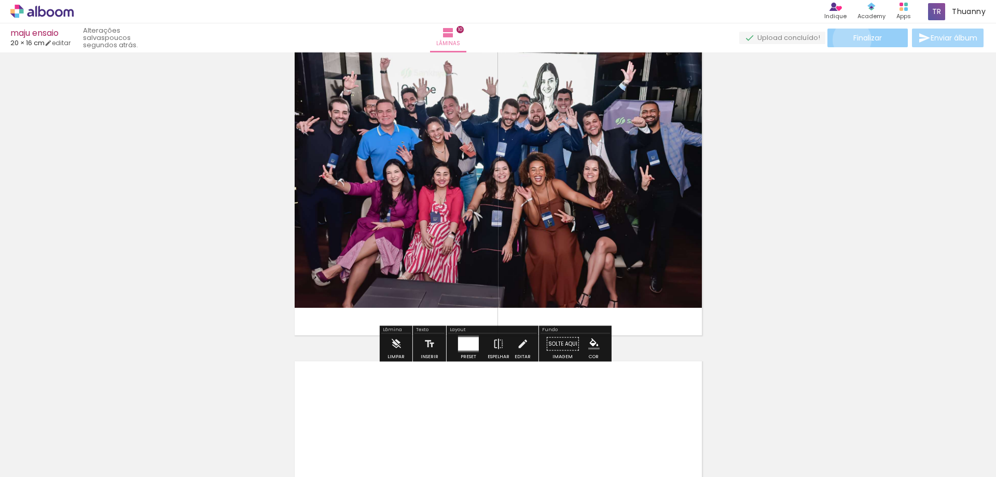
click at [848, 39] on paper-button "Finalizar" at bounding box center [867, 38] width 80 height 19
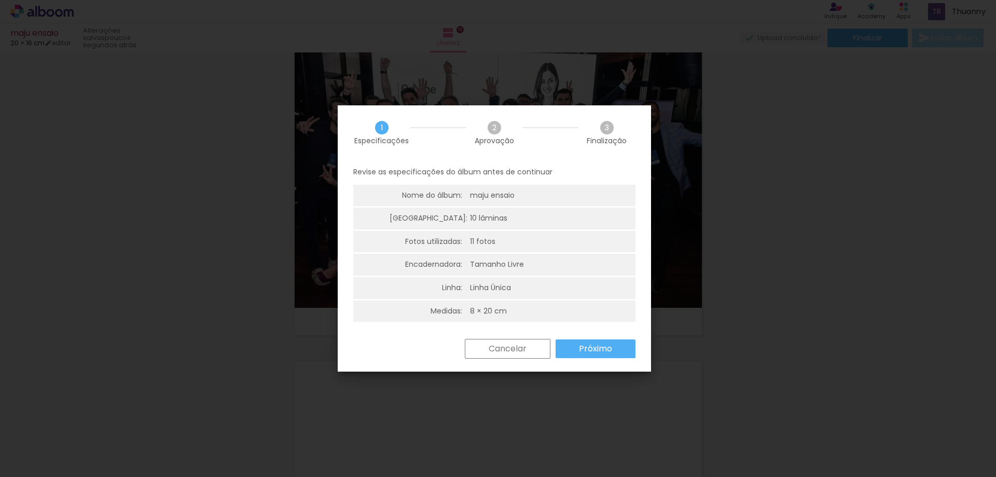
click at [576, 353] on paper-button "Próximo" at bounding box center [596, 348] width 80 height 19
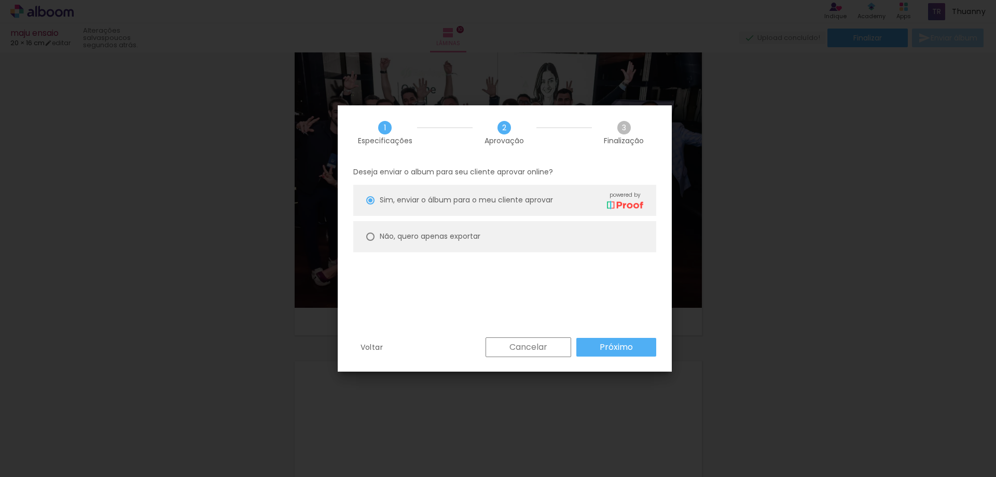
click at [0, 0] on slot "Não, quero apenas exportar" at bounding box center [0, 0] width 0 height 0
type paper-radio-button "on"
click at [594, 346] on paper-button "Próximo" at bounding box center [616, 347] width 80 height 19
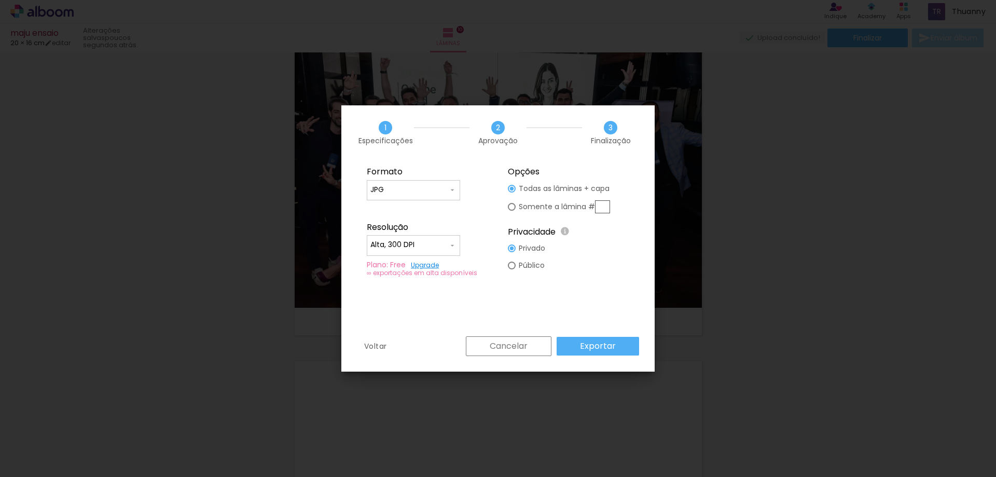
click at [577, 346] on paper-button "Exportar" at bounding box center [598, 346] width 82 height 19
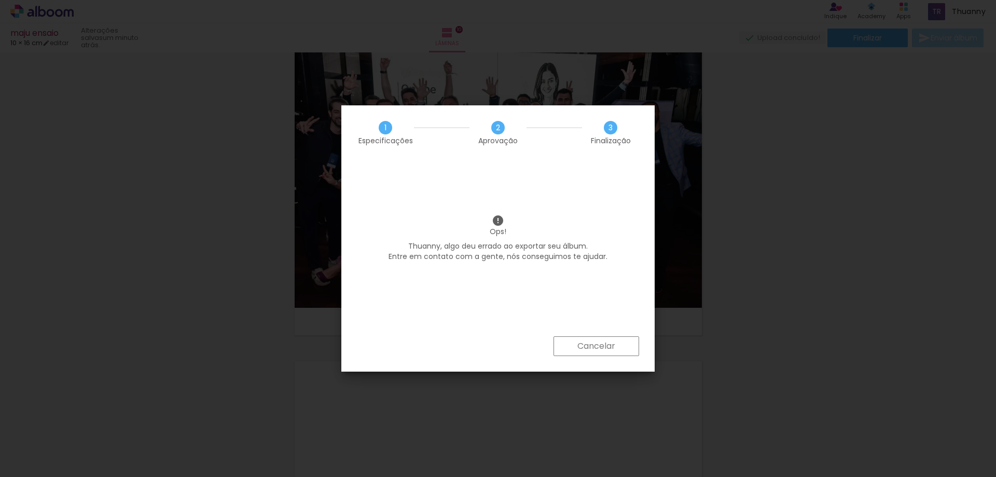
click at [603, 354] on paper-button "Cancelar" at bounding box center [597, 346] width 86 height 20
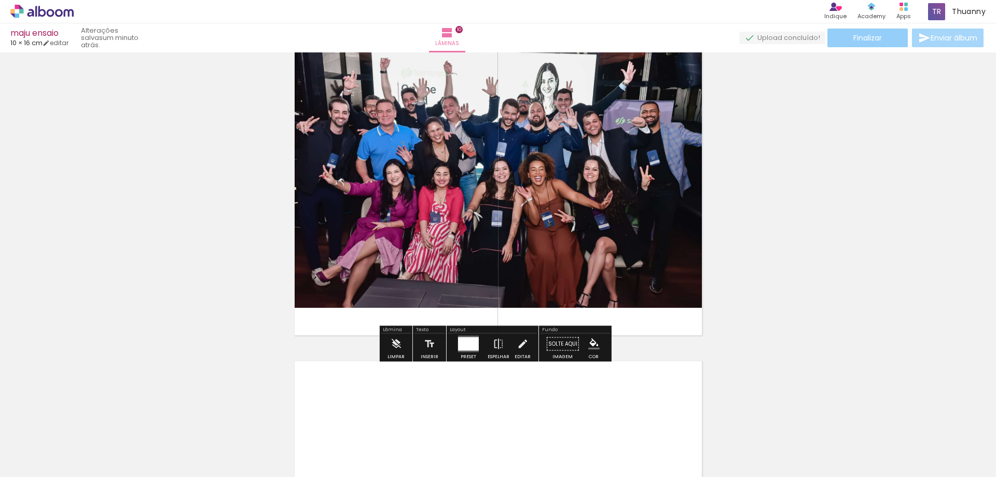
click at [864, 44] on paper-button "Finalizar" at bounding box center [867, 38] width 80 height 19
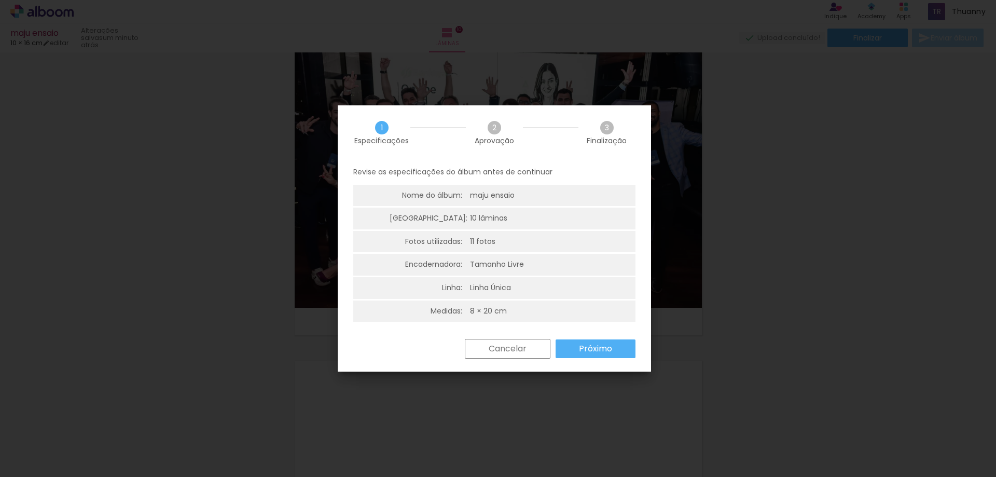
click at [597, 342] on paper-button "Próximo" at bounding box center [596, 348] width 80 height 19
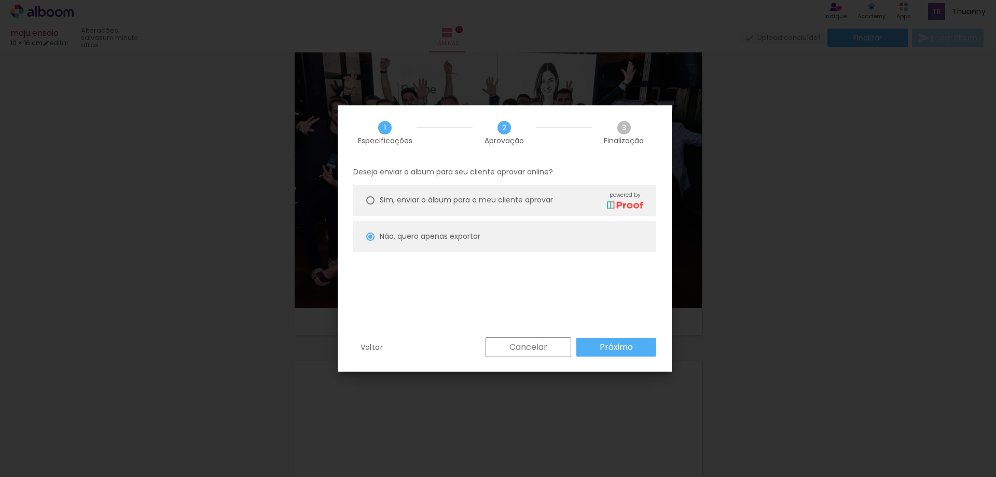
click at [586, 347] on paper-button "Próximo" at bounding box center [616, 347] width 80 height 19
type input "Alta, 300 DPI"
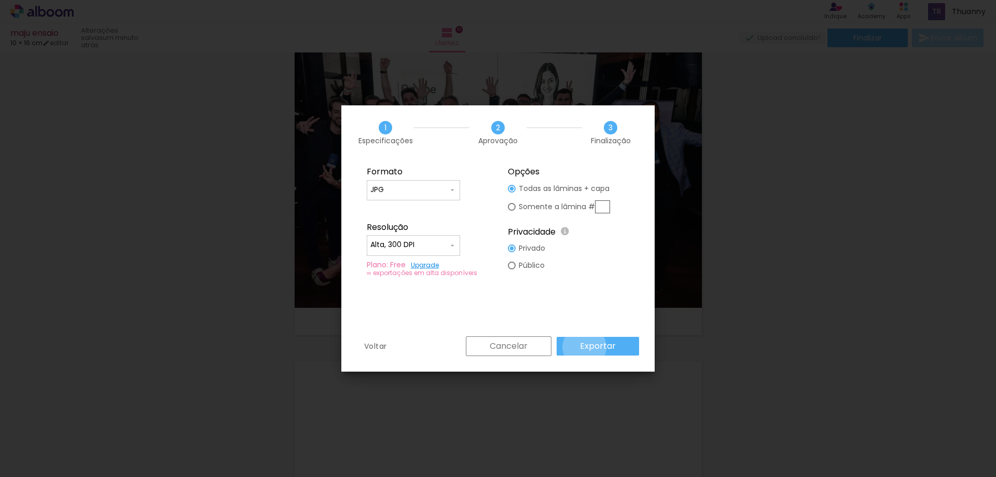
click at [0, 0] on slot "Exportar" at bounding box center [0, 0] width 0 height 0
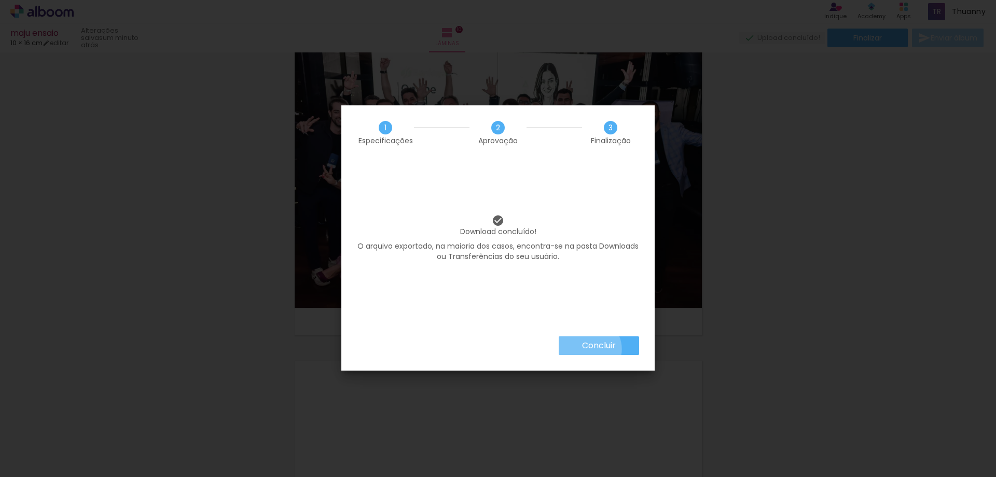
click at [0, 0] on slot "Concluir" at bounding box center [0, 0] width 0 height 0
